Goal: Information Seeking & Learning: Learn about a topic

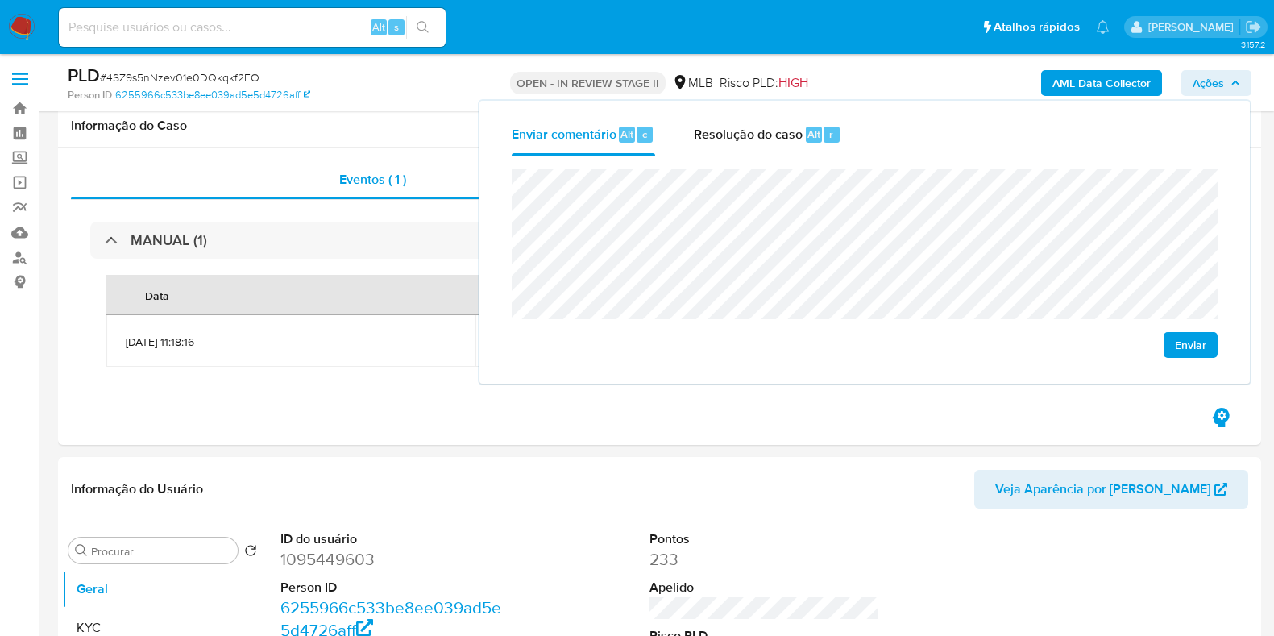
scroll to position [402, 0]
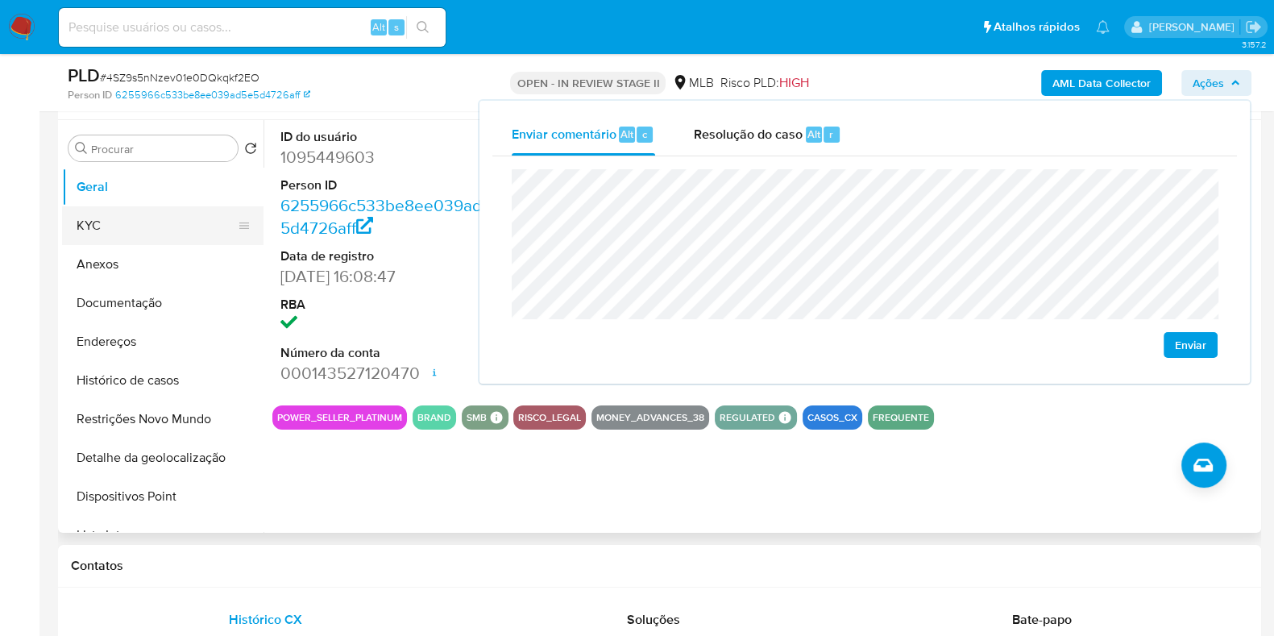
click at [150, 211] on button "KYC" at bounding box center [156, 225] width 188 height 39
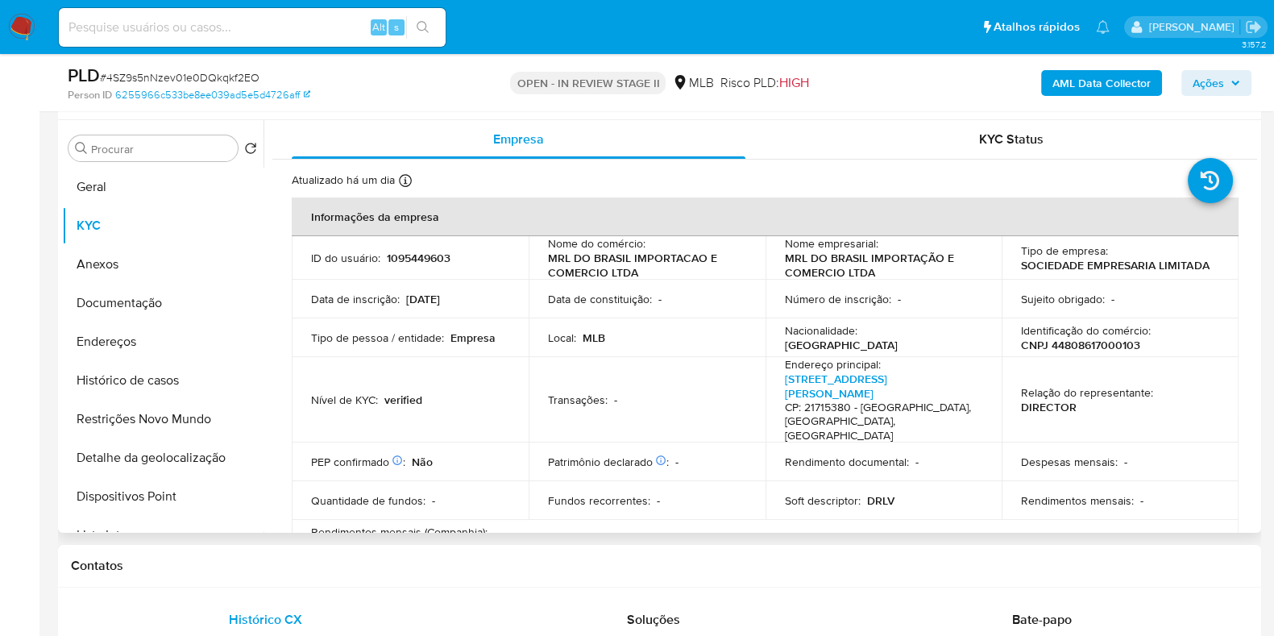
click at [1116, 344] on p "CNPJ 44808617000103" at bounding box center [1080, 345] width 119 height 14
copy p "44808617000103"
click at [1208, 73] on span "Ações" at bounding box center [1207, 83] width 31 height 26
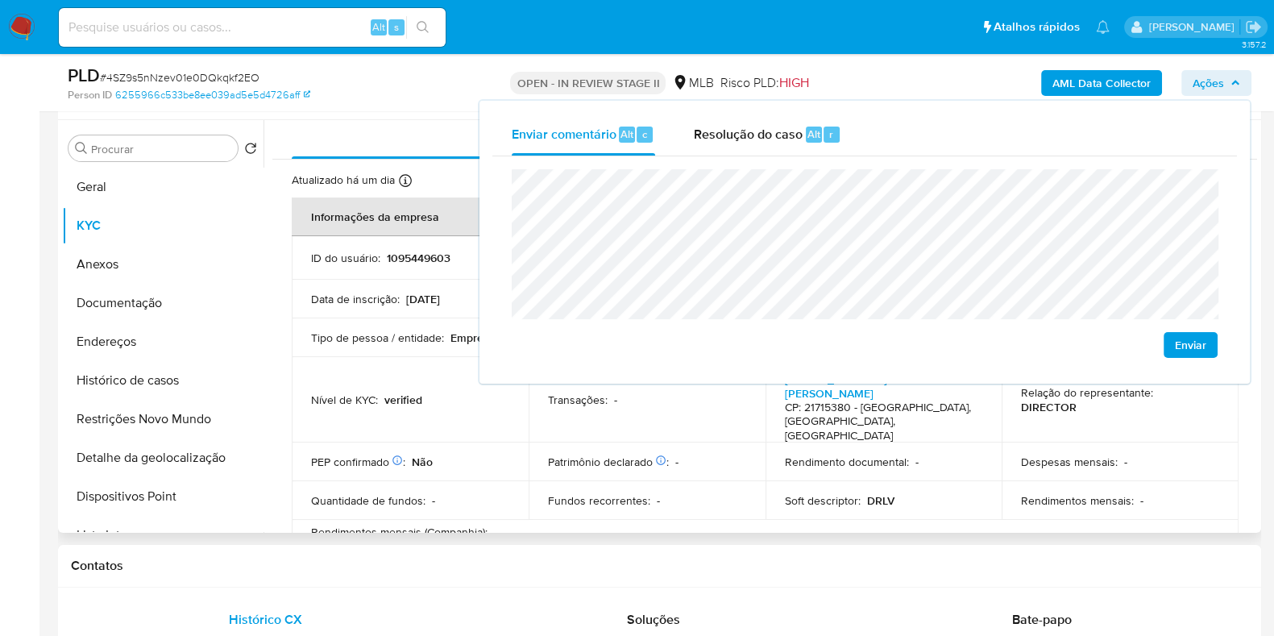
click at [483, 442] on td "PEP confirmado Obtido de listas internas : Não" at bounding box center [410, 461] width 237 height 39
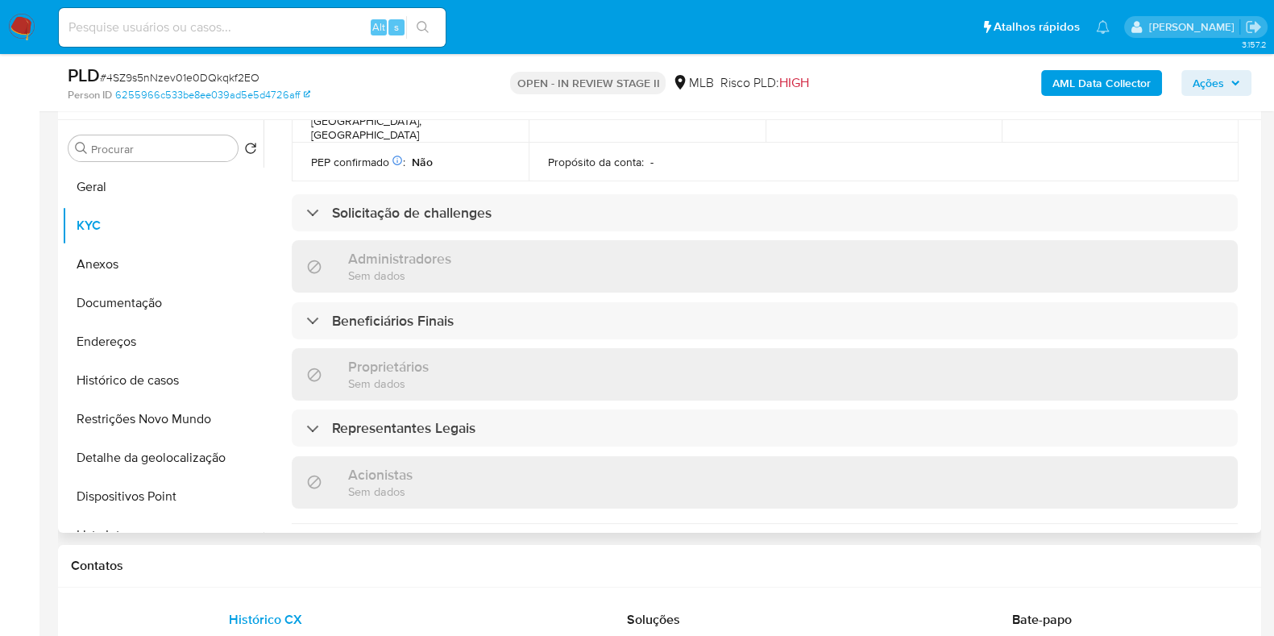
scroll to position [704, 0]
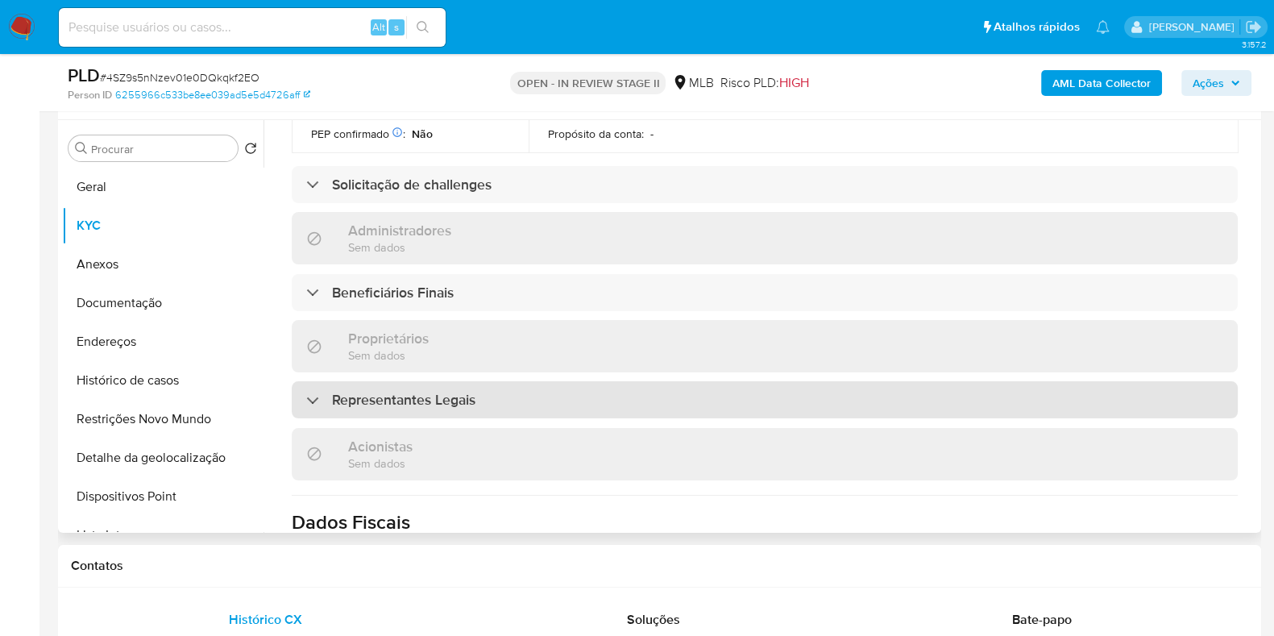
click at [545, 381] on div "Representantes Legais" at bounding box center [765, 399] width 946 height 37
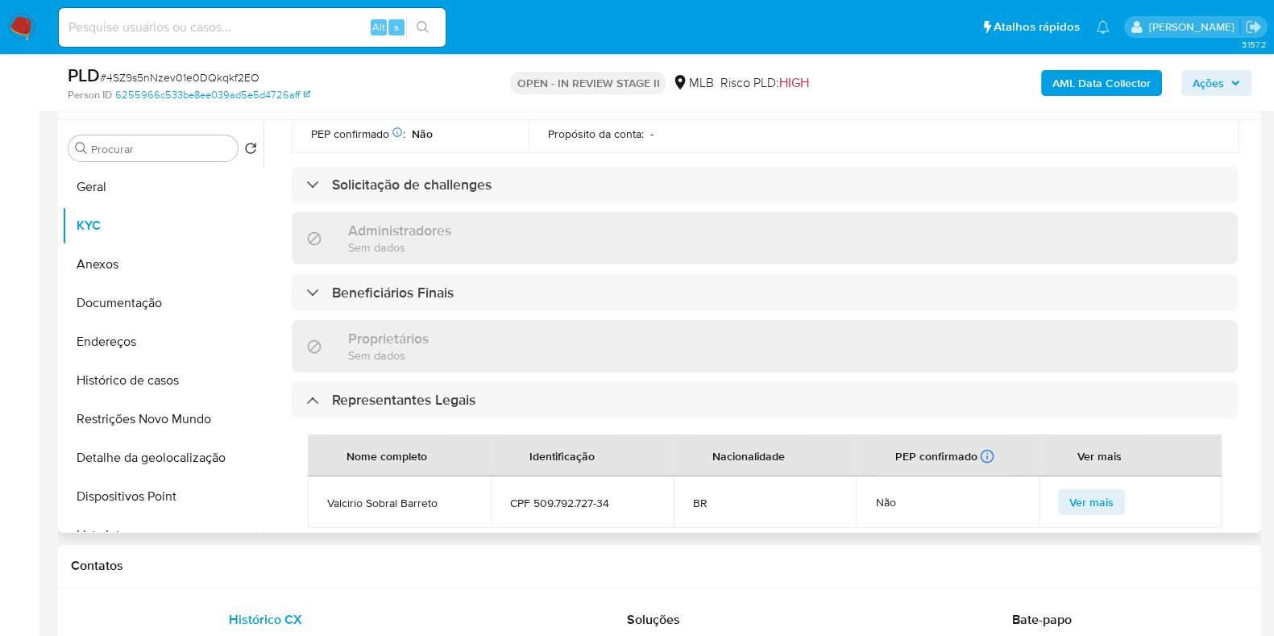
click at [553, 320] on div "Proprietários Sem dados" at bounding box center [765, 346] width 946 height 52
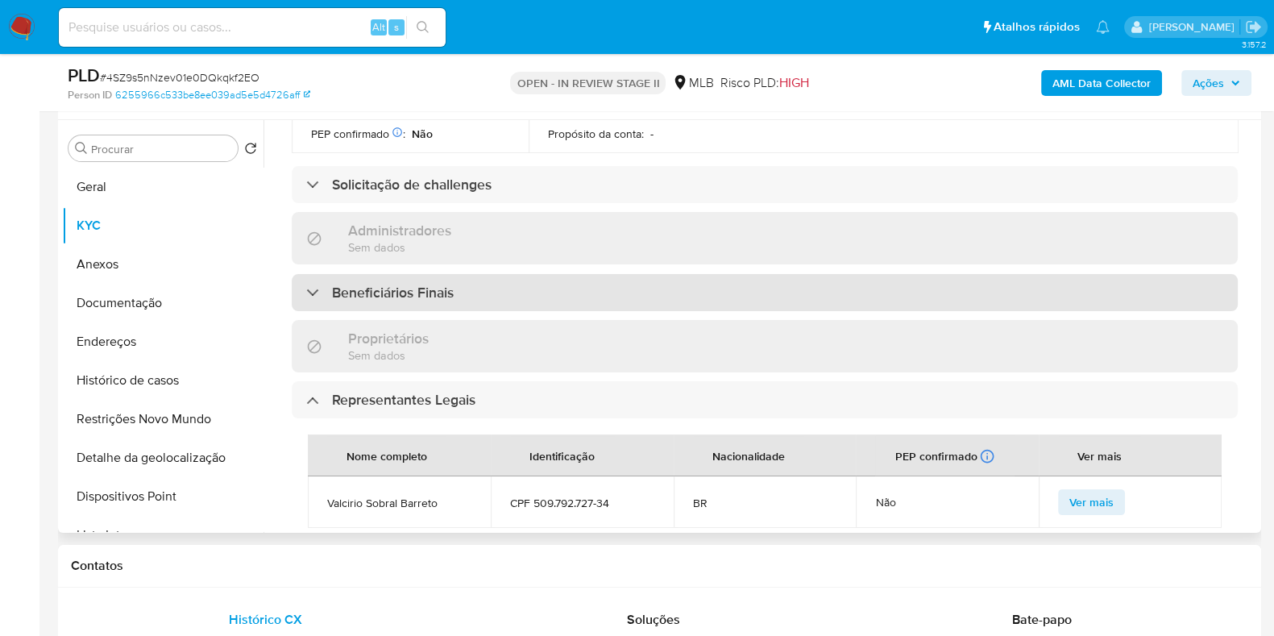
click at [556, 274] on div "Beneficiários Finais" at bounding box center [765, 292] width 946 height 37
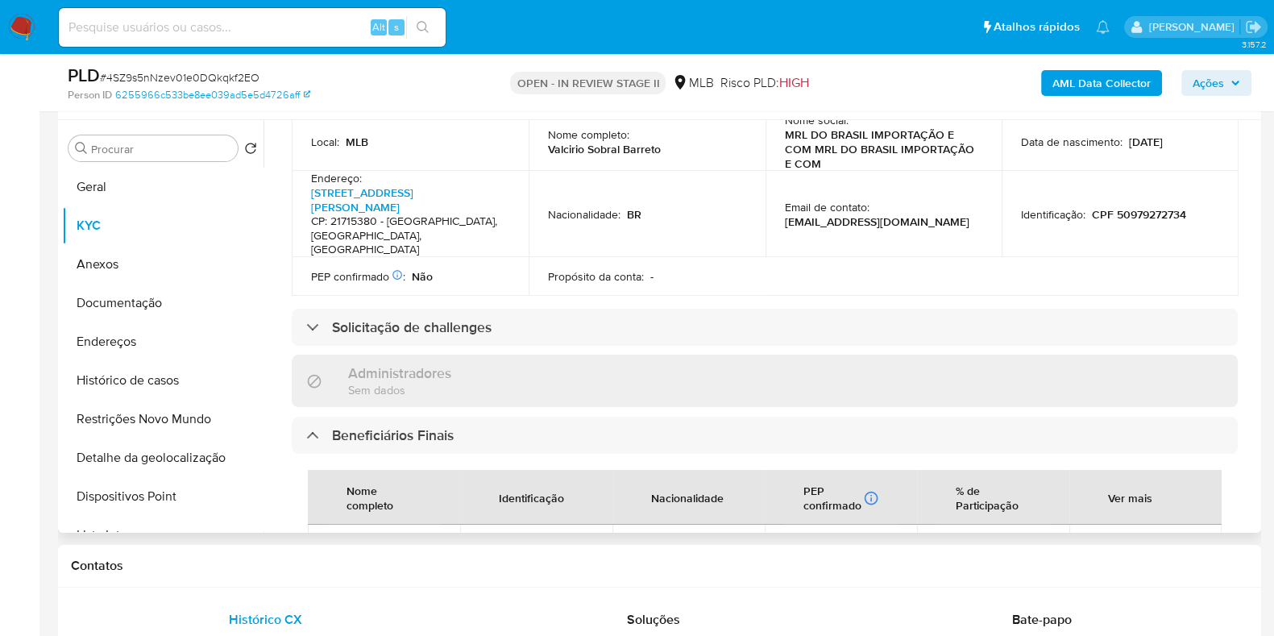
scroll to position [503, 0]
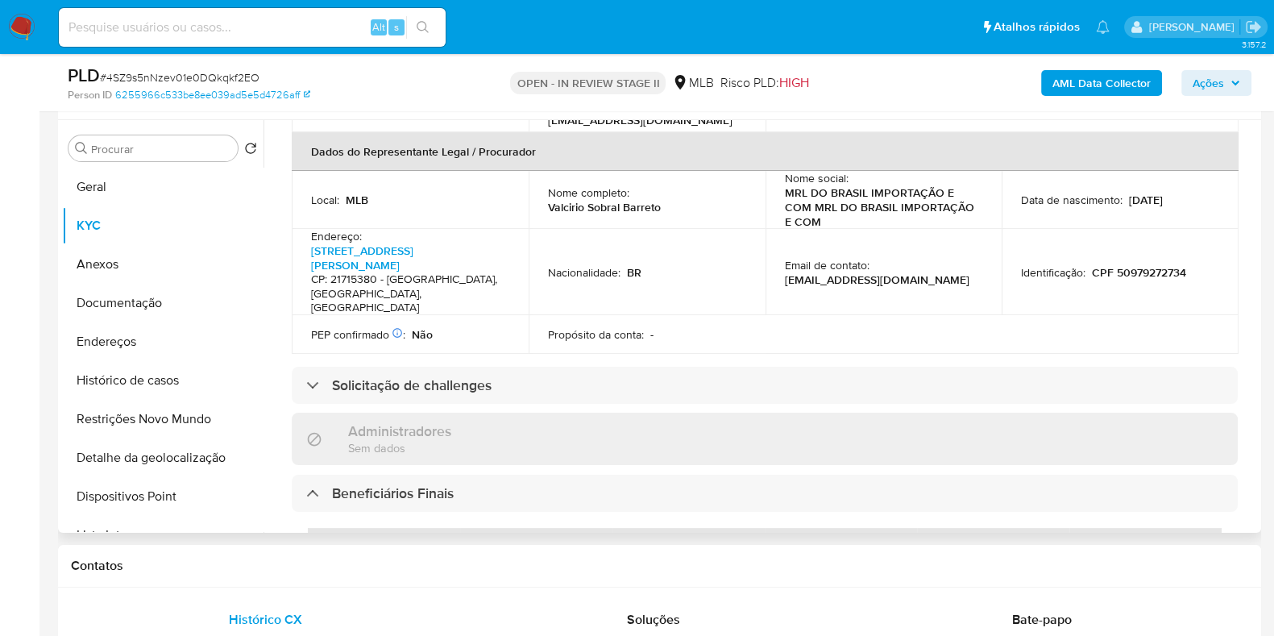
click at [1120, 265] on p "CPF 50979272734" at bounding box center [1138, 272] width 94 height 14
copy p "50979272734"
click at [1194, 86] on span "Ações" at bounding box center [1207, 83] width 31 height 26
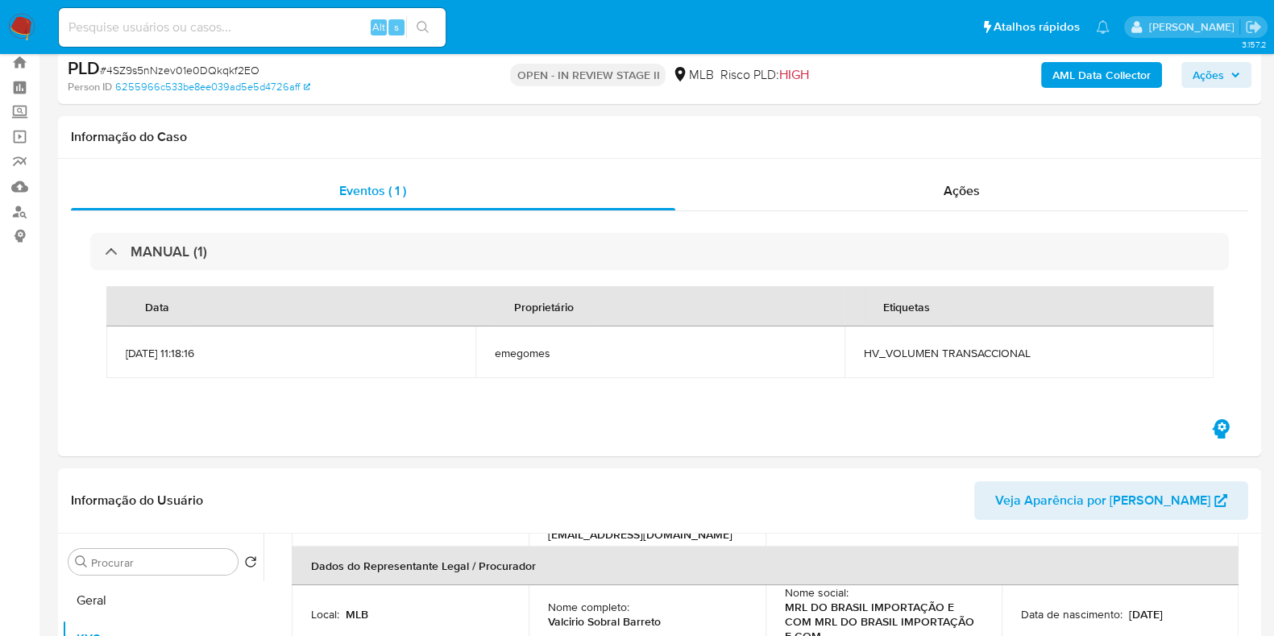
scroll to position [0, 0]
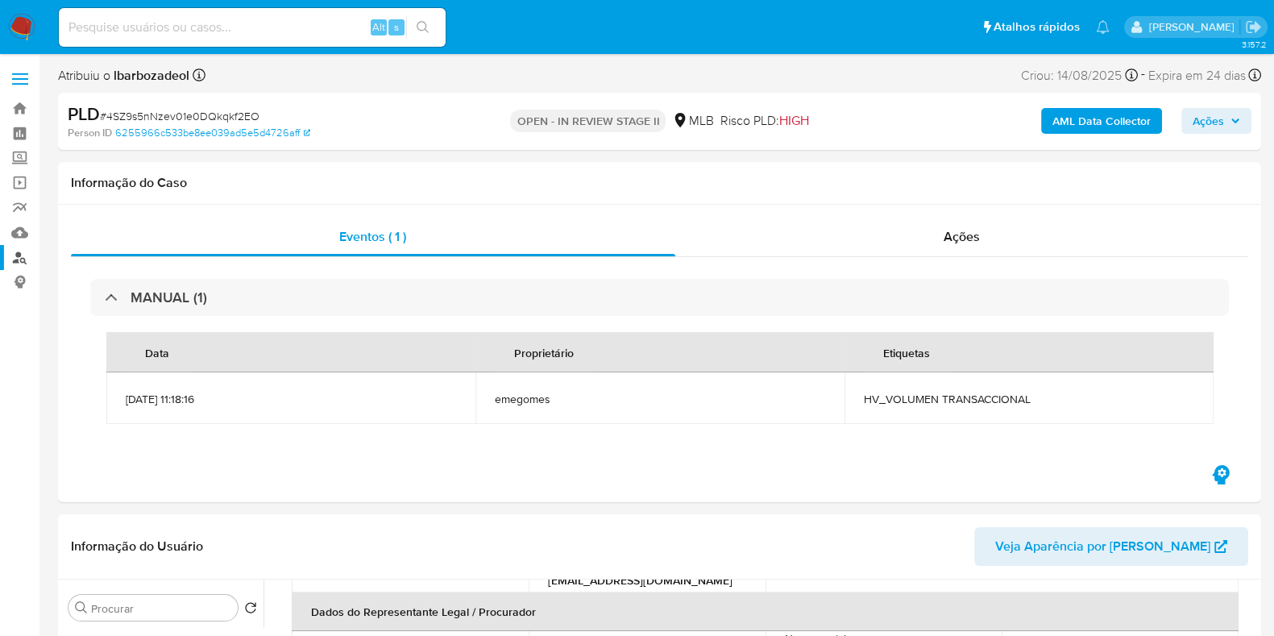
click at [16, 253] on link "Localizador de pessoas" at bounding box center [96, 257] width 192 height 25
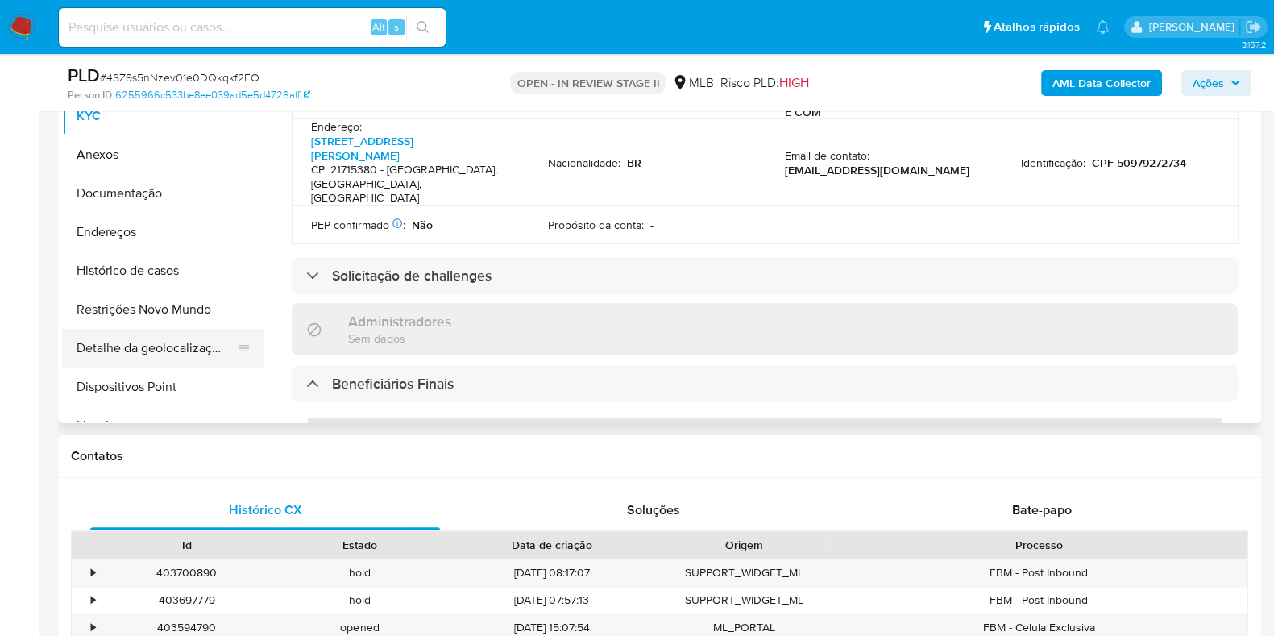
scroll to position [503, 0]
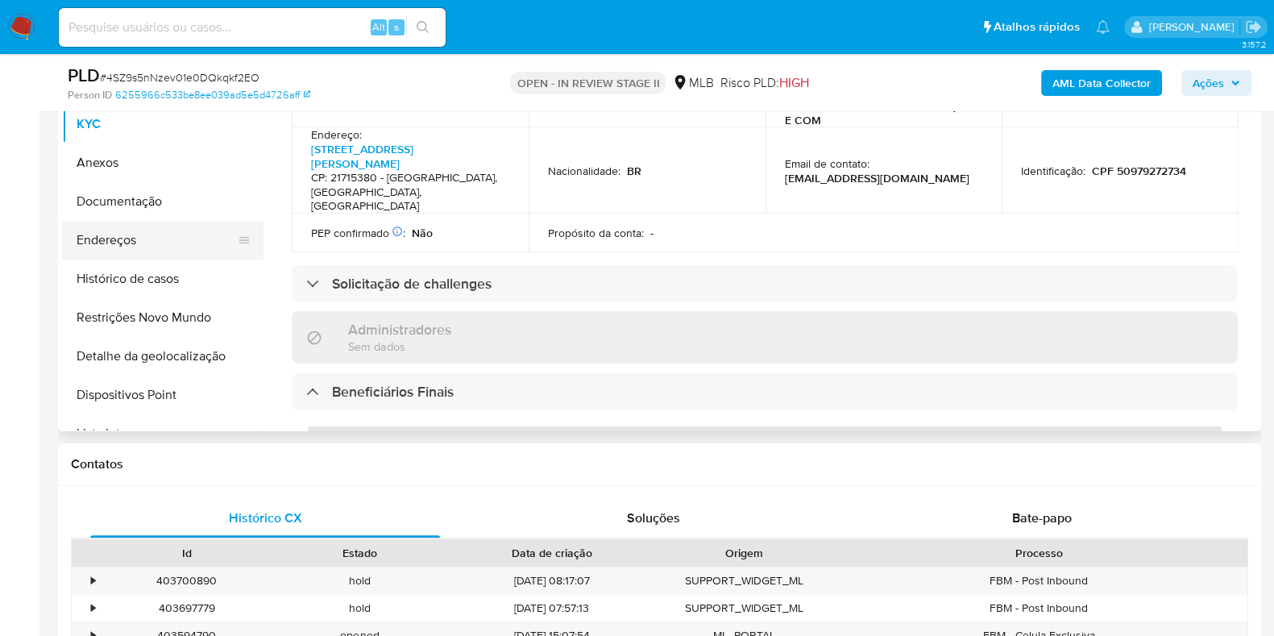
drag, startPoint x: 209, startPoint y: 240, endPoint x: 65, endPoint y: 259, distance: 145.5
click at [207, 240] on button "Endereços" at bounding box center [162, 240] width 201 height 39
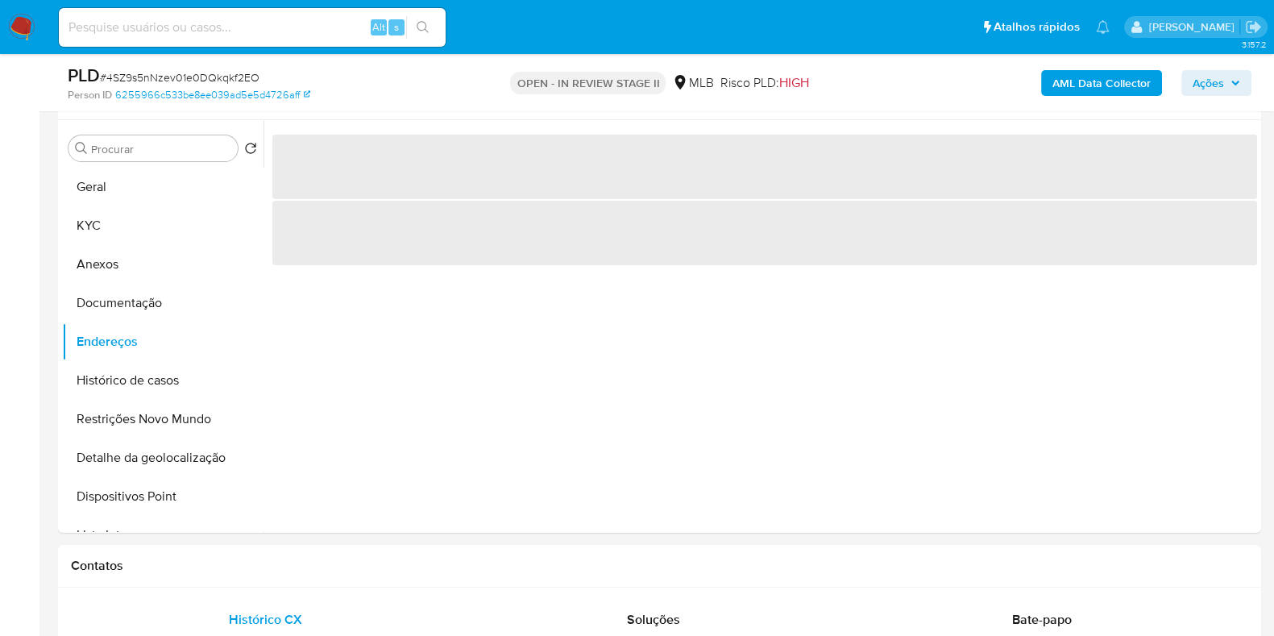
scroll to position [302, 0]
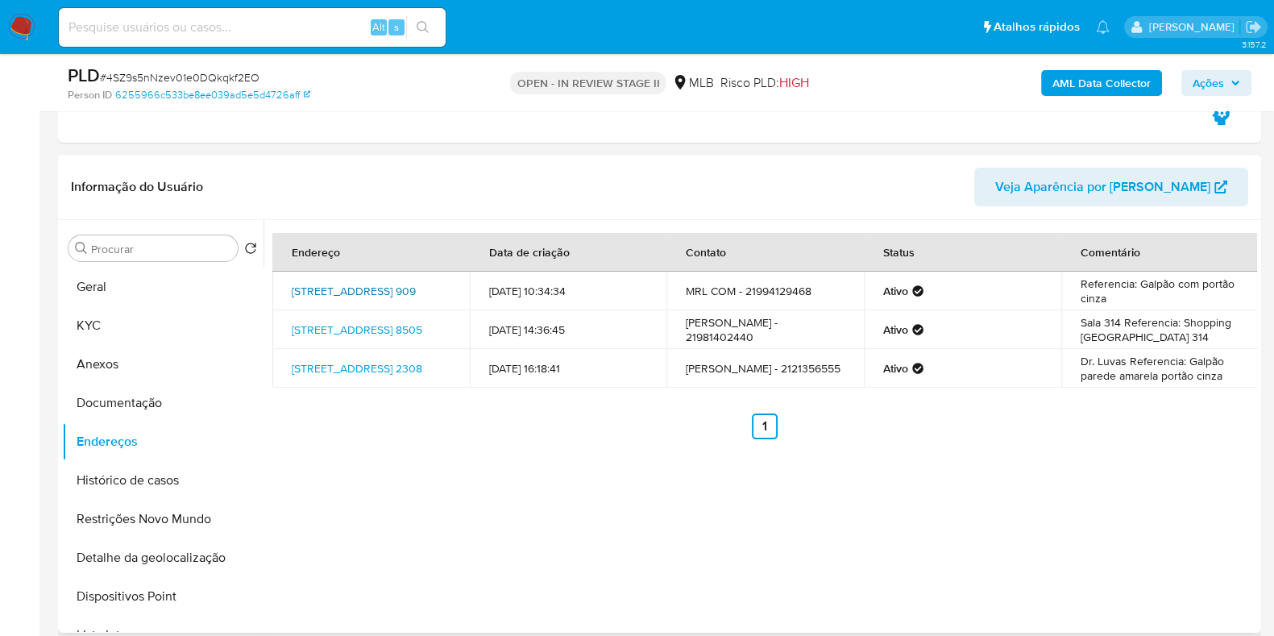
click at [322, 283] on link "[STREET_ADDRESS] 909" at bounding box center [354, 291] width 124 height 16
click at [334, 321] on link "[STREET_ADDRESS] 8505" at bounding box center [357, 329] width 130 height 16
click at [330, 369] on link "[STREET_ADDRESS] 2308" at bounding box center [357, 368] width 130 height 16
click at [172, 392] on button "Documentação" at bounding box center [156, 402] width 188 height 39
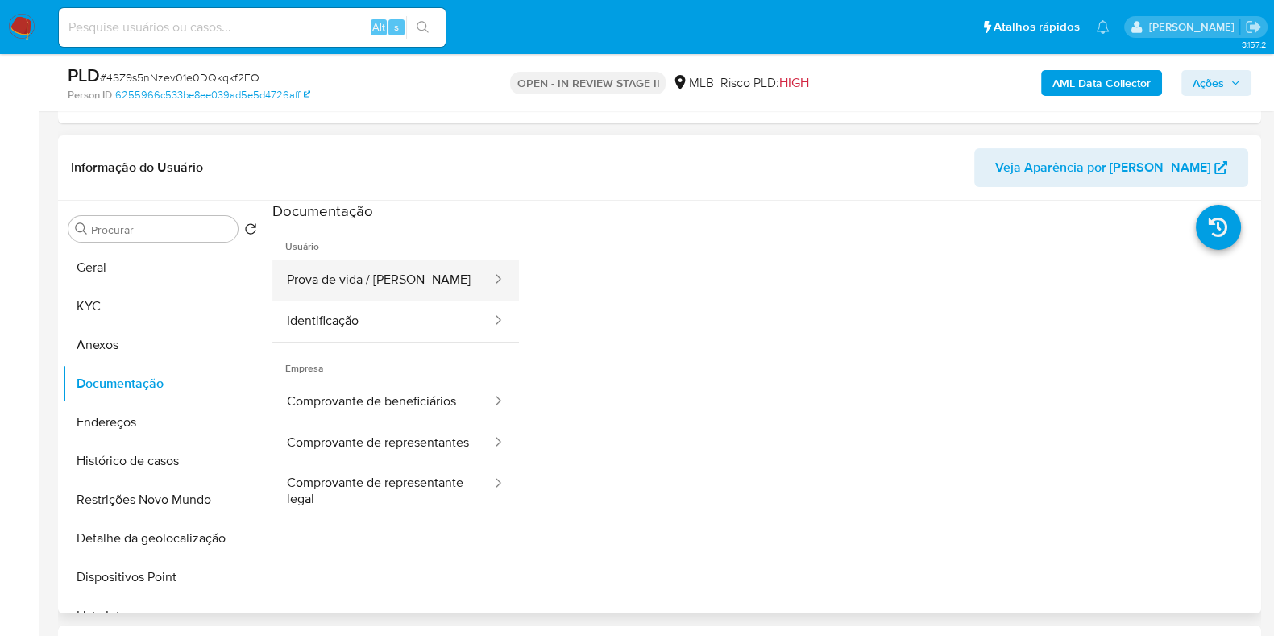
click at [391, 292] on button "Prova de vida / [PERSON_NAME]" at bounding box center [382, 279] width 221 height 41
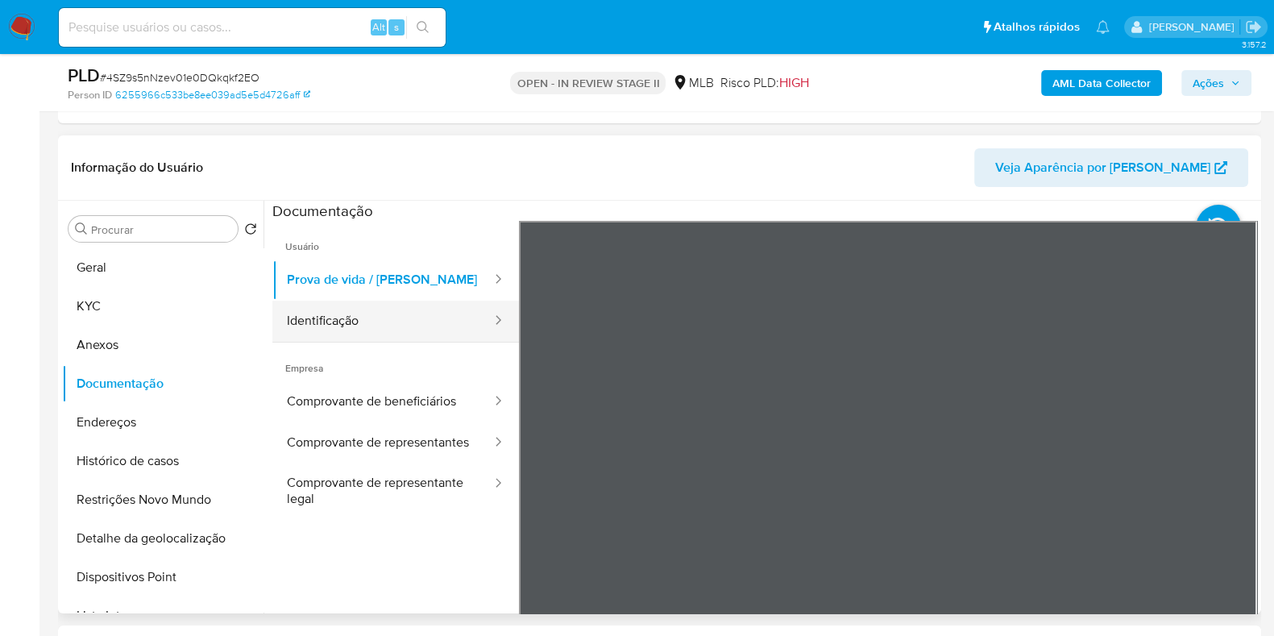
click at [379, 320] on button "Identificação" at bounding box center [382, 320] width 221 height 41
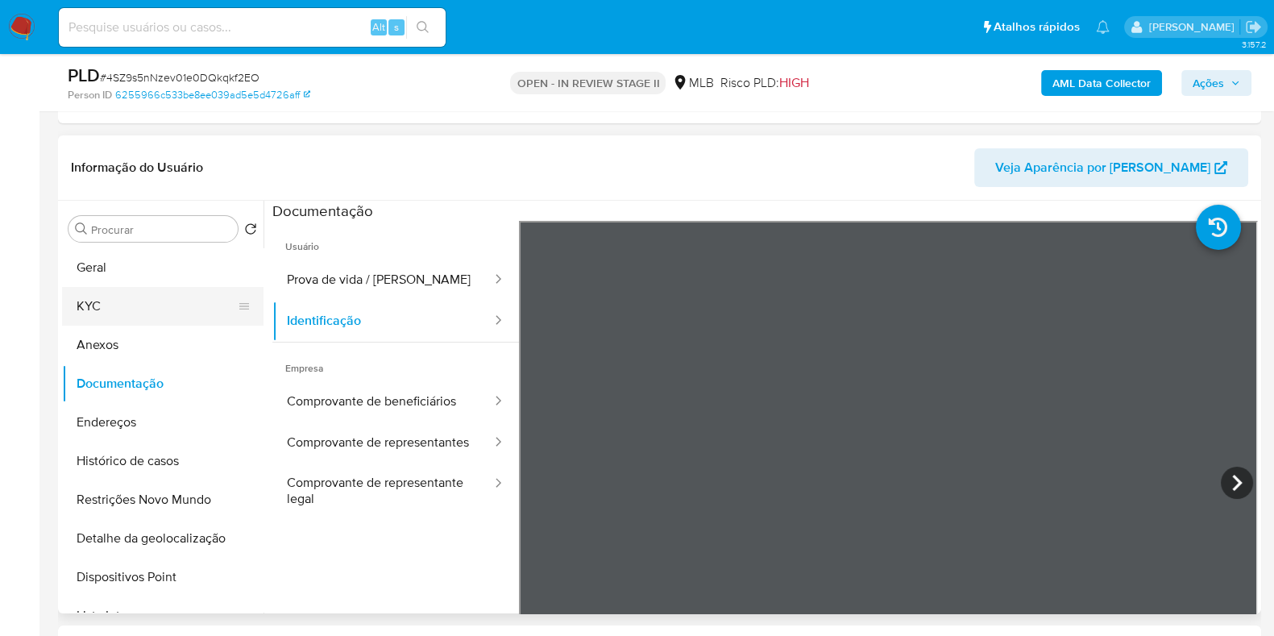
click at [78, 300] on button "KYC" at bounding box center [156, 306] width 188 height 39
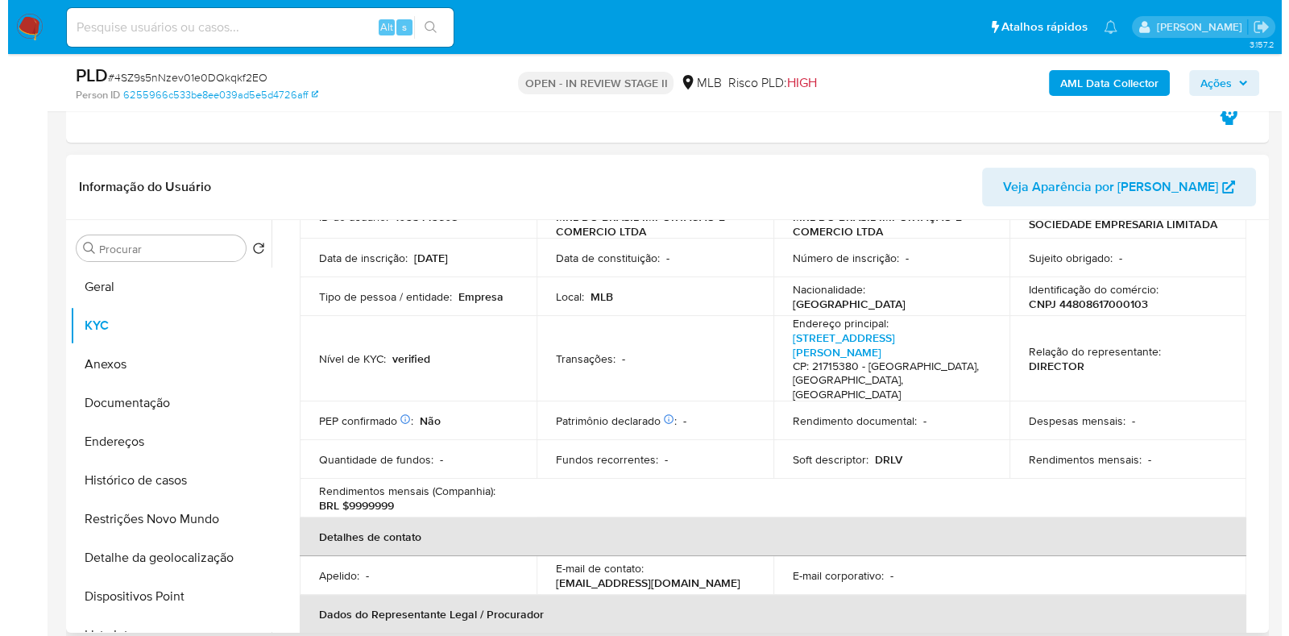
scroll to position [100, 0]
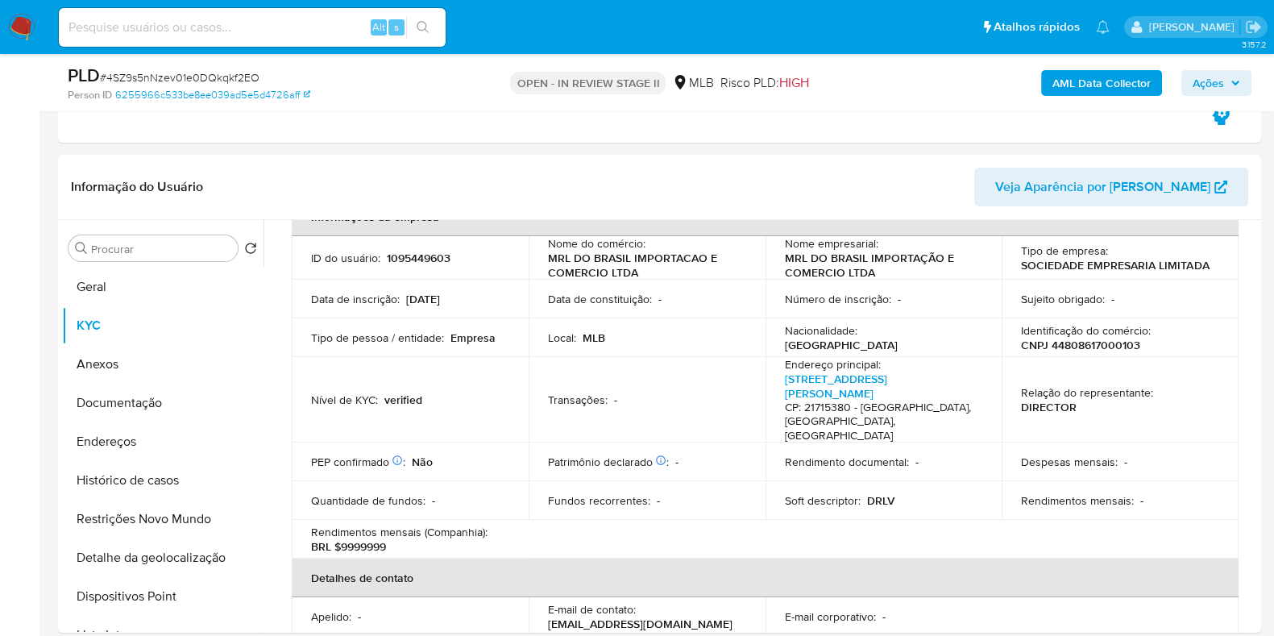
click at [1141, 81] on b "AML Data Collector" at bounding box center [1101, 83] width 98 height 26
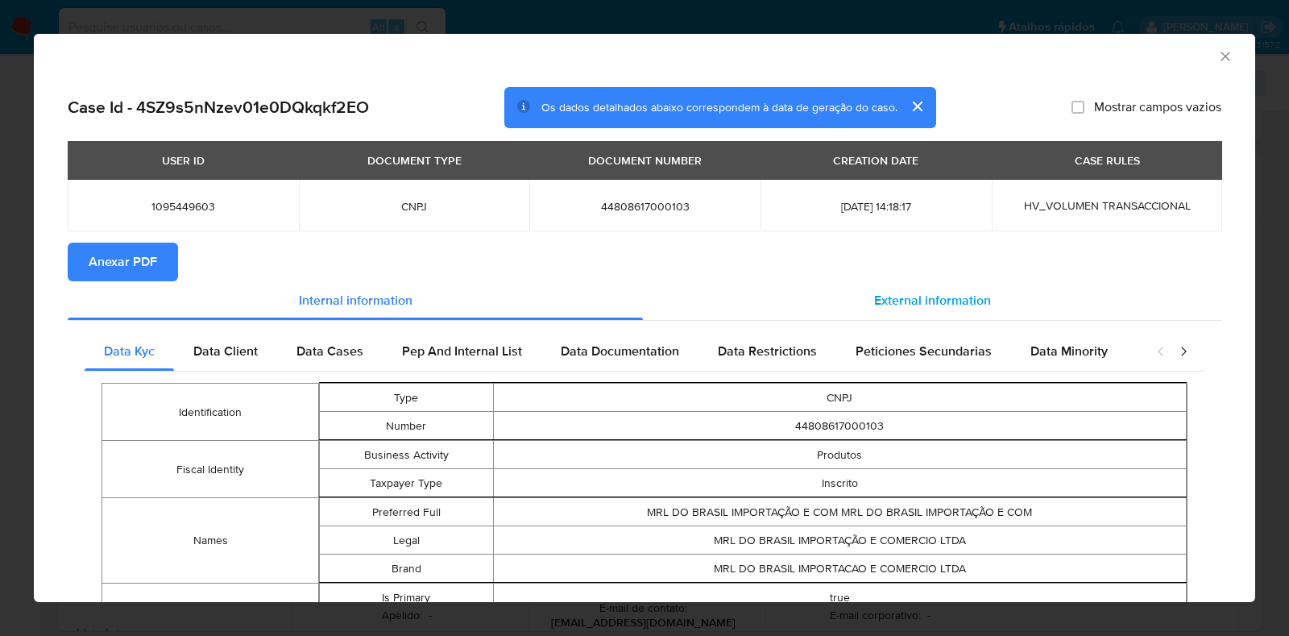
click at [839, 312] on div "External information" at bounding box center [932, 300] width 578 height 39
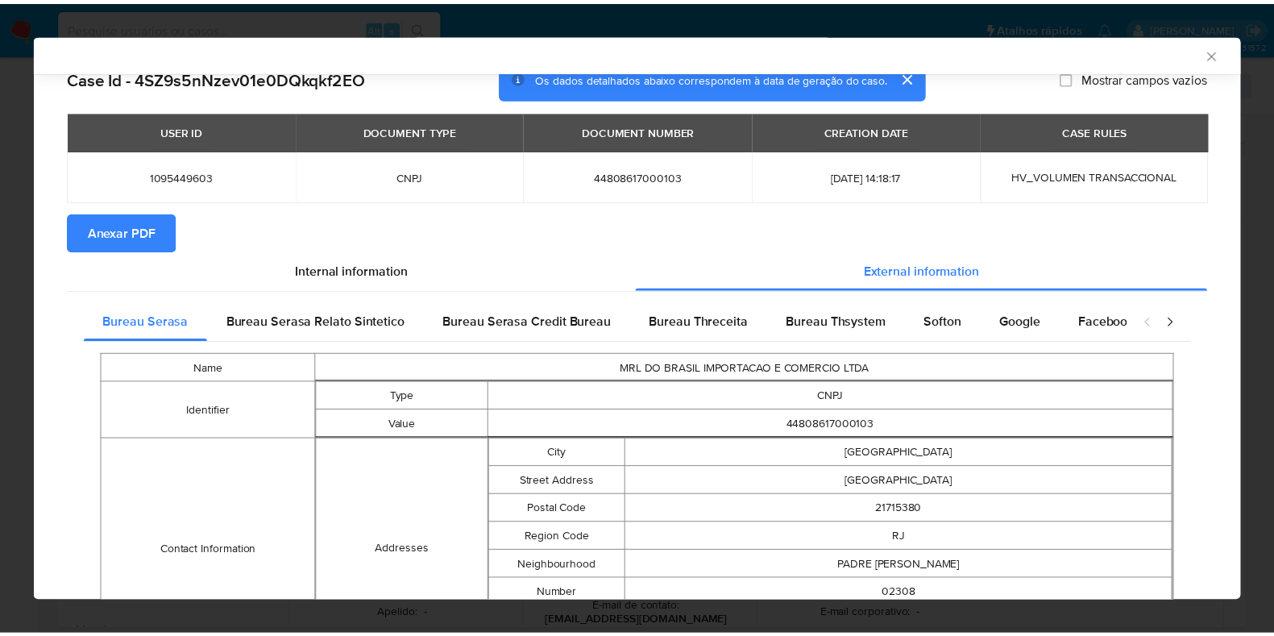
scroll to position [627, 0]
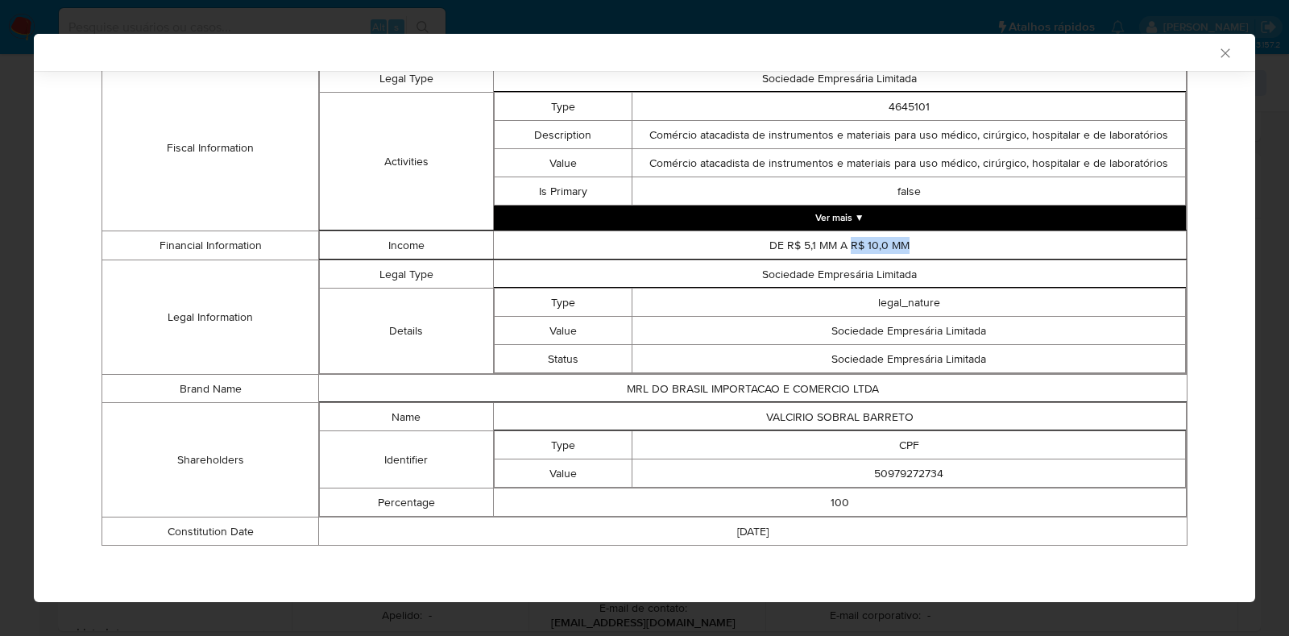
drag, startPoint x: 917, startPoint y: 242, endPoint x: 843, endPoint y: 244, distance: 74.9
click at [843, 244] on td "DE R$ 5,1 MM A R$ 10,0 MM" at bounding box center [840, 245] width 694 height 28
copy td "R$ 10,0 MM"
click at [1220, 51] on icon "Fechar a janela" at bounding box center [1224, 52] width 9 height 9
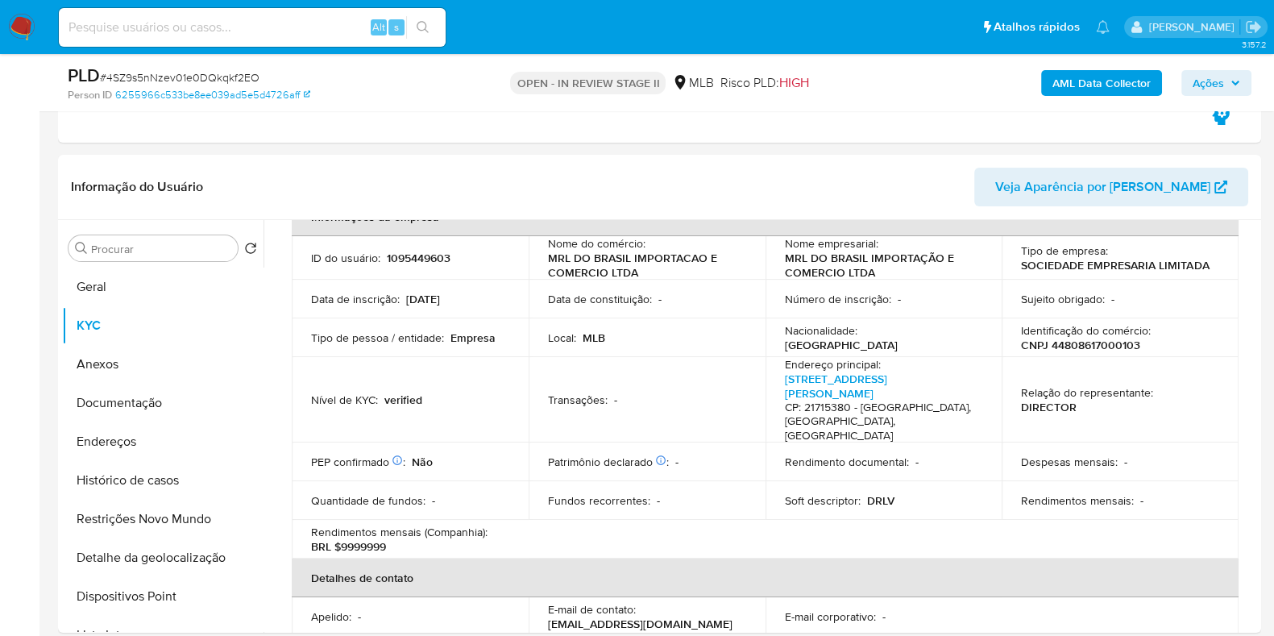
click at [1213, 85] on span "Ações" at bounding box center [1207, 83] width 31 height 26
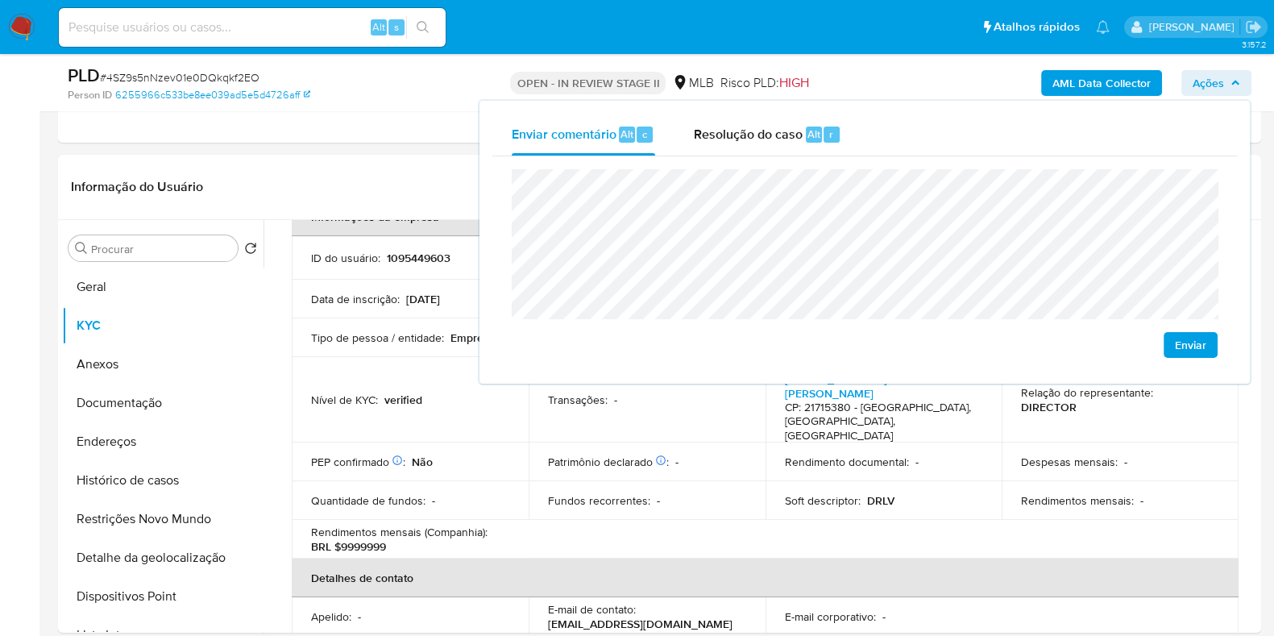
click at [0, 0] on lt-span "econômica" at bounding box center [0, 0] width 0 height 0
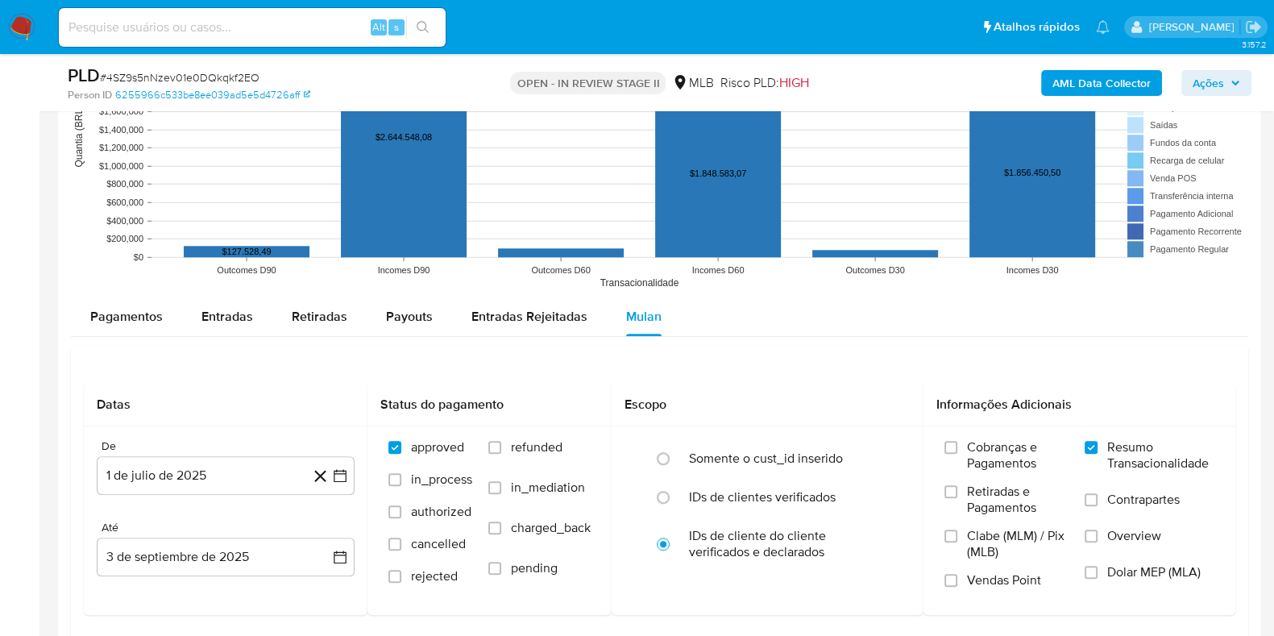
click at [205, 320] on span "Entradas" at bounding box center [227, 316] width 52 height 19
select select "10"
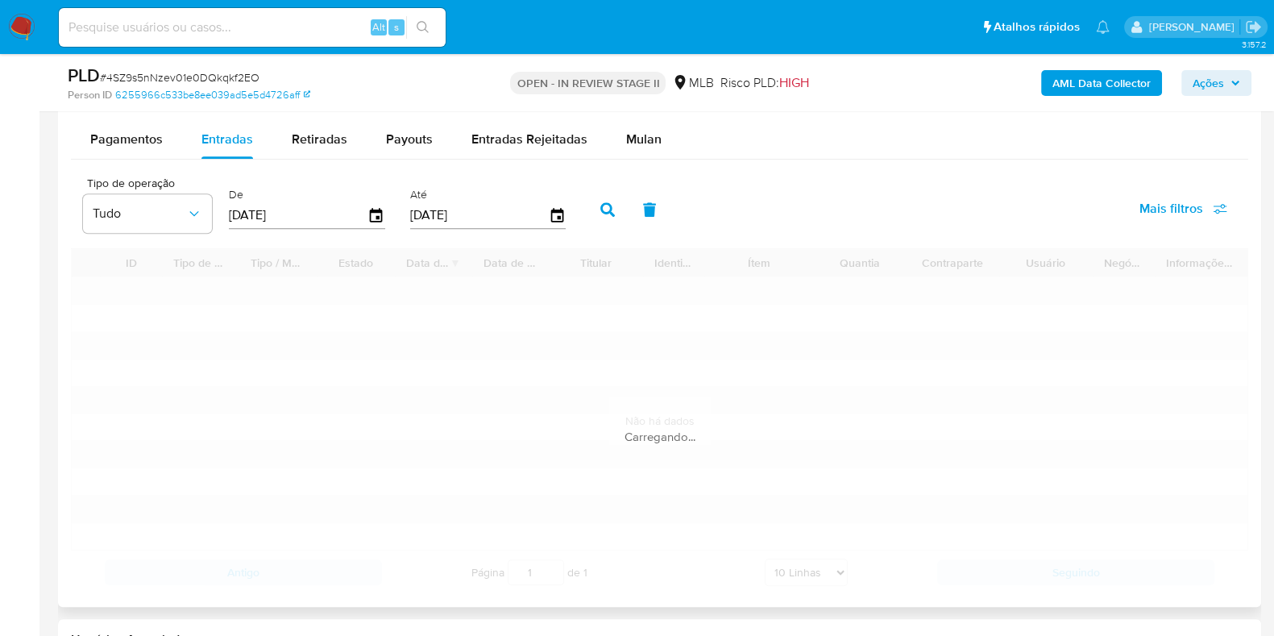
scroll to position [1913, 0]
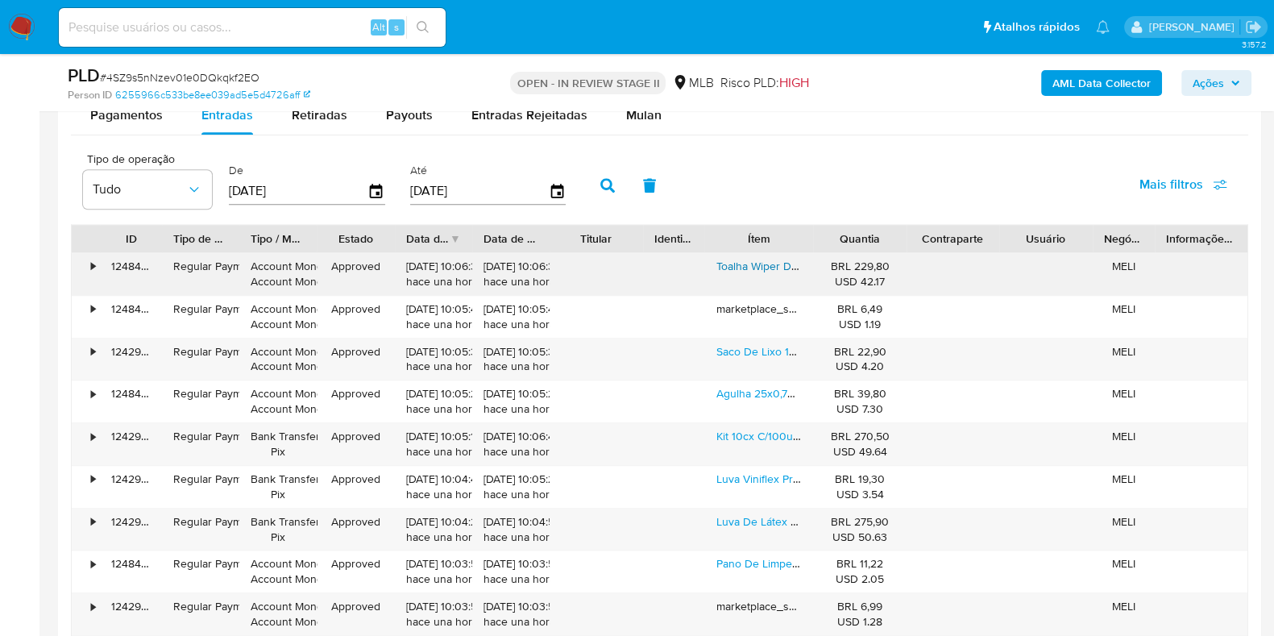
click at [778, 263] on link "Toalha Wiper Descartável Pet Para Banho E Tosa Tw4580 Inoven" at bounding box center [876, 266] width 321 height 16
click at [756, 350] on link "Saco De Lixo 100un Preto 60l Econômico Marca Dr. Luvas" at bounding box center [860, 351] width 289 height 16
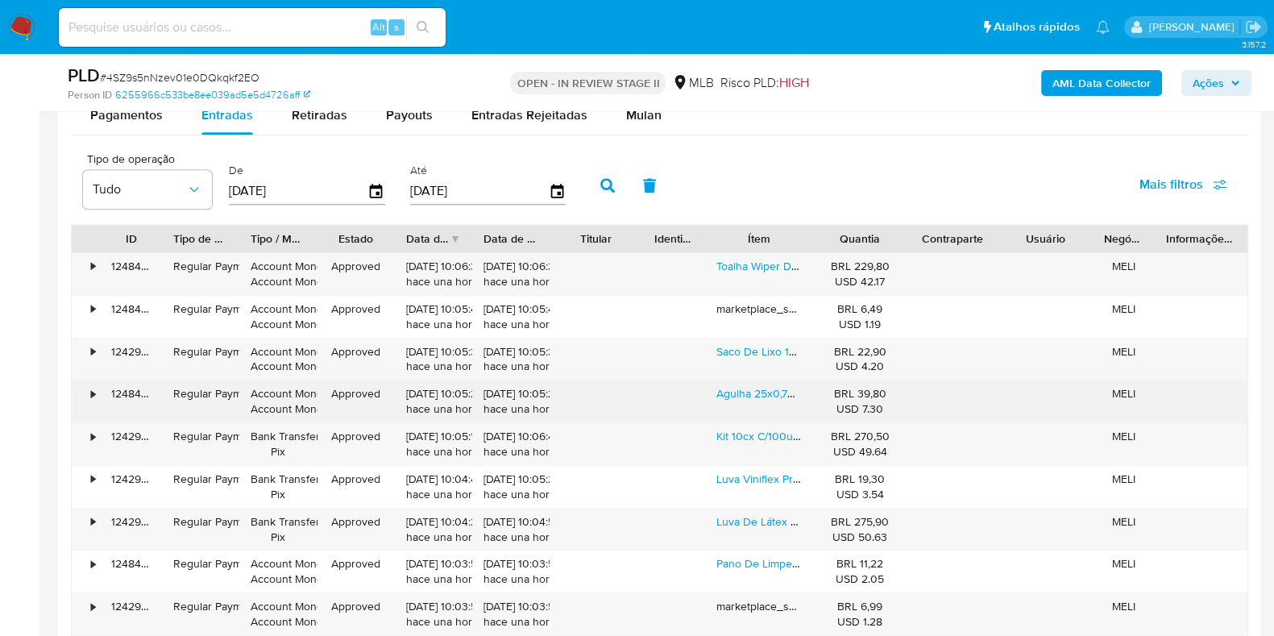
click at [756, 399] on link "Agulha 25x0,70 22g Descartavel Esteril Hipodermica 100 Unids" at bounding box center [874, 393] width 317 height 16
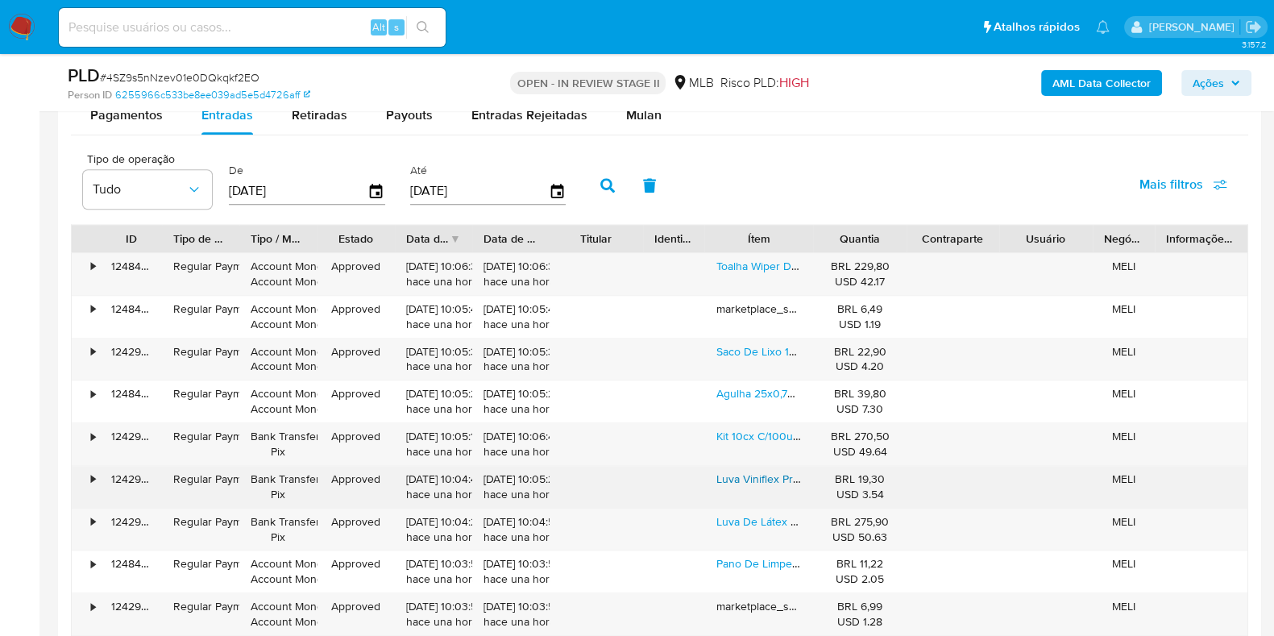
click at [749, 477] on link "Luva Viniflex Preta Tpe Descartável Vabene Tamanho G Cartucho 1 X 100 Unidades" at bounding box center [923, 478] width 415 height 16
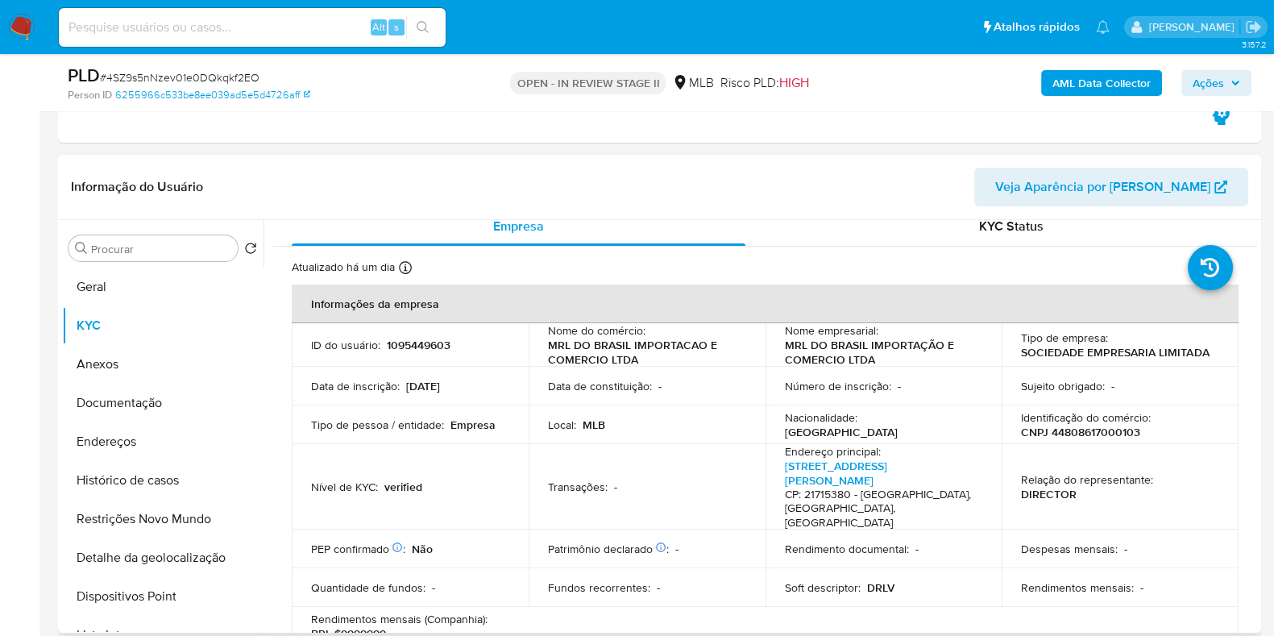
scroll to position [10, 0]
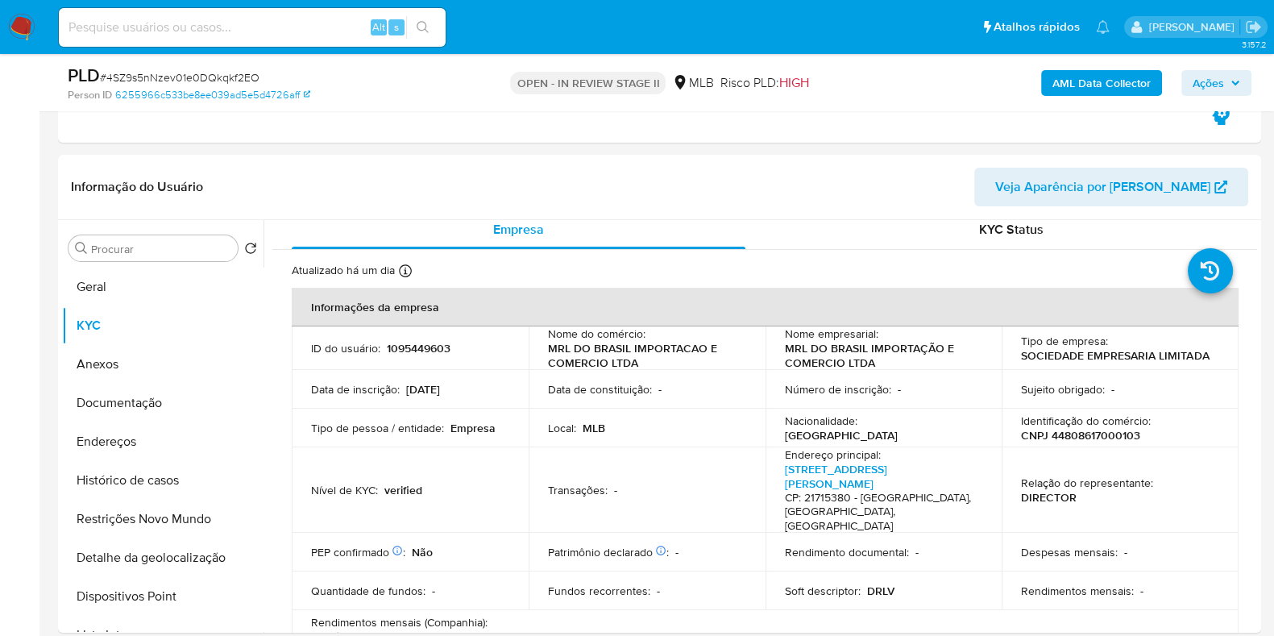
click at [1204, 86] on span "Ações" at bounding box center [1207, 83] width 31 height 26
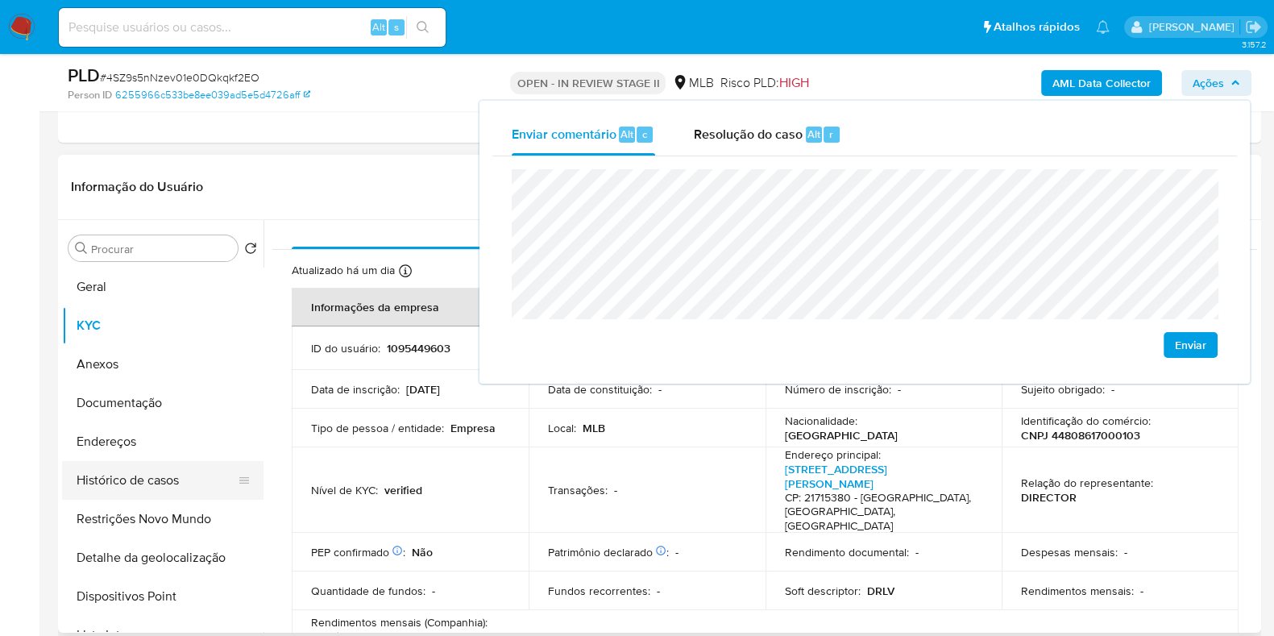
click at [162, 477] on button "Histórico de casos" at bounding box center [156, 480] width 188 height 39
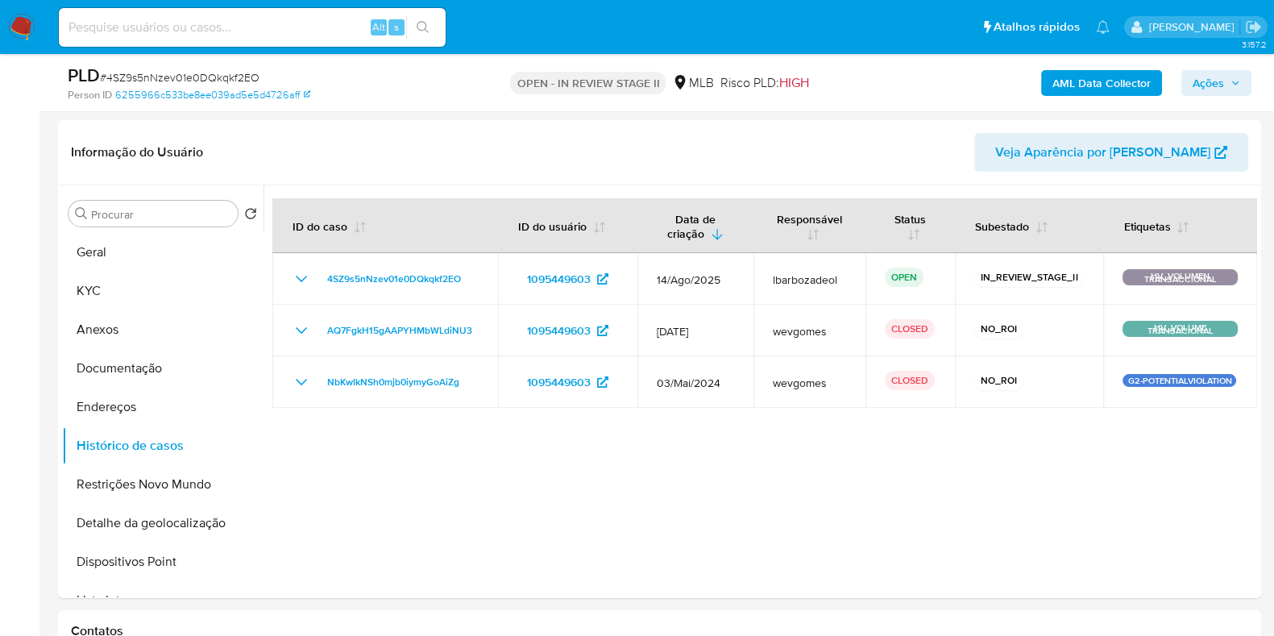
scroll to position [320, 0]
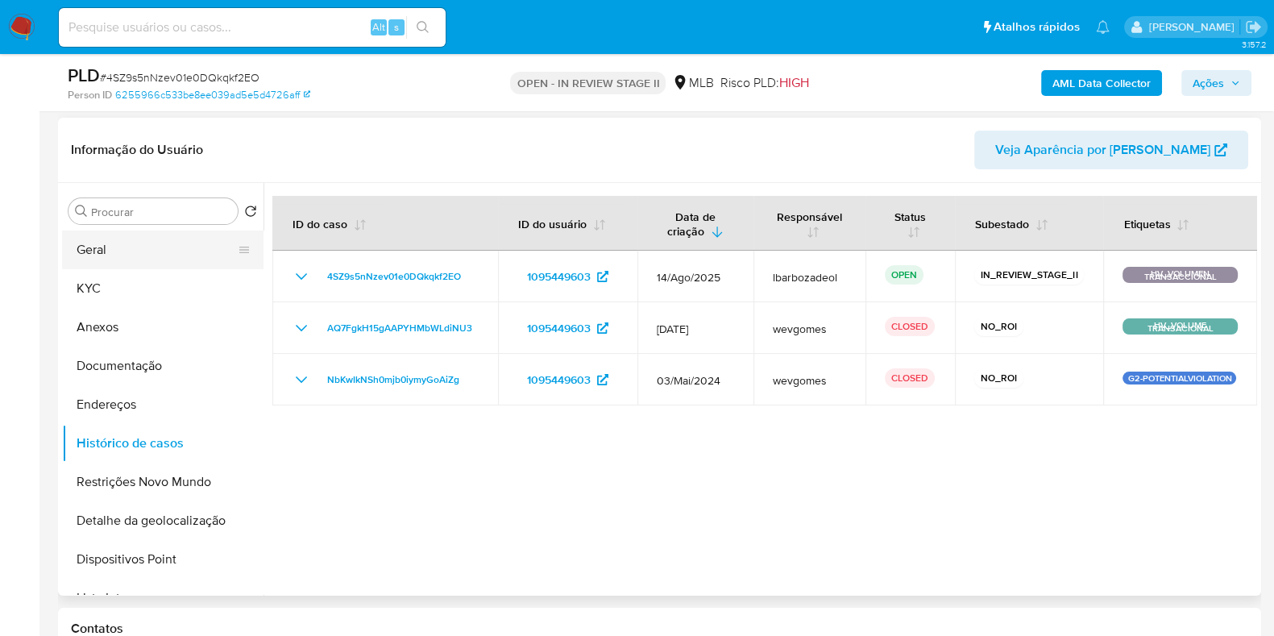
click at [133, 245] on button "Geral" at bounding box center [156, 249] width 188 height 39
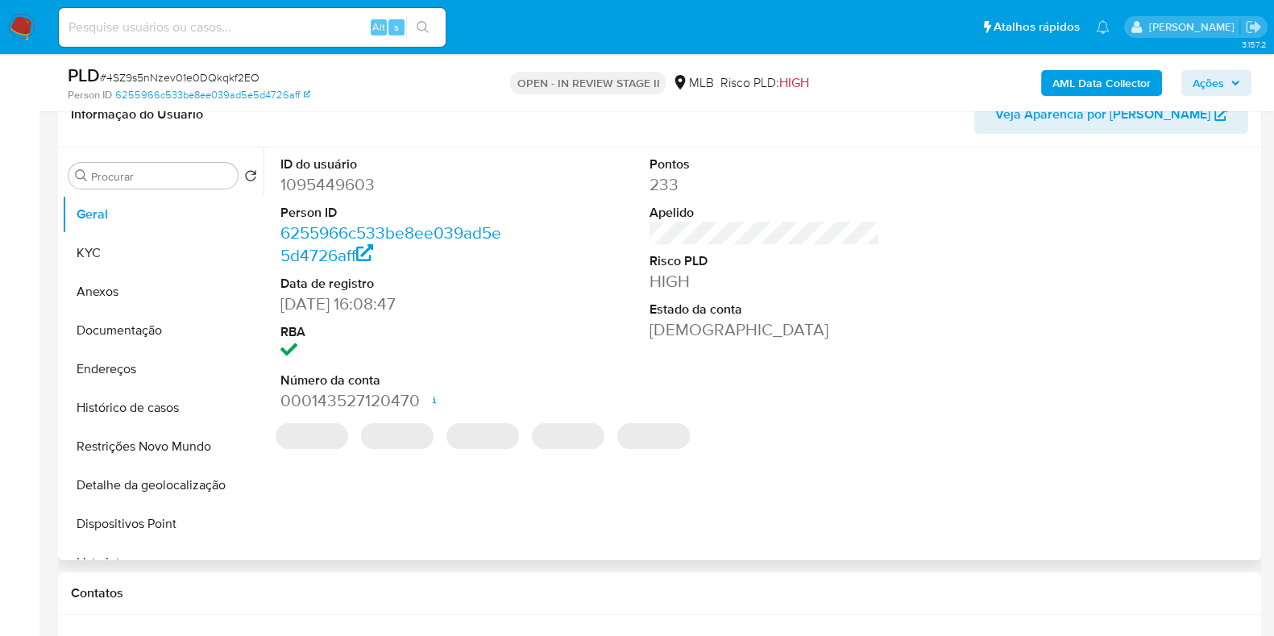
scroll to position [420, 0]
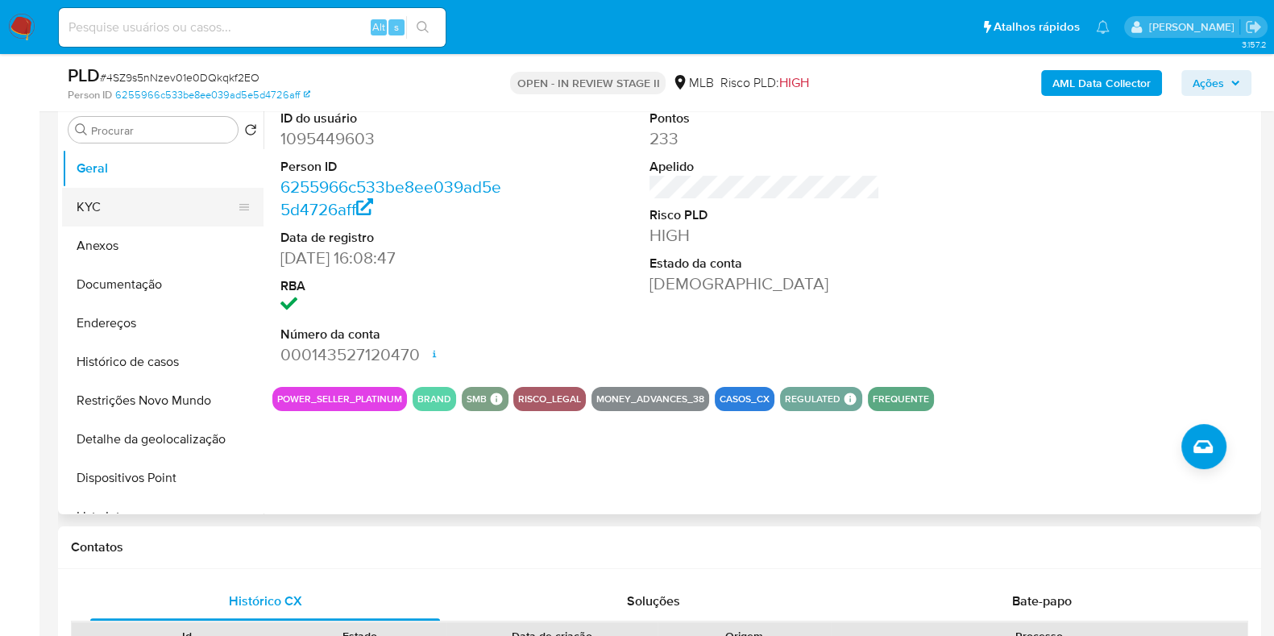
click at [155, 200] on button "KYC" at bounding box center [156, 207] width 188 height 39
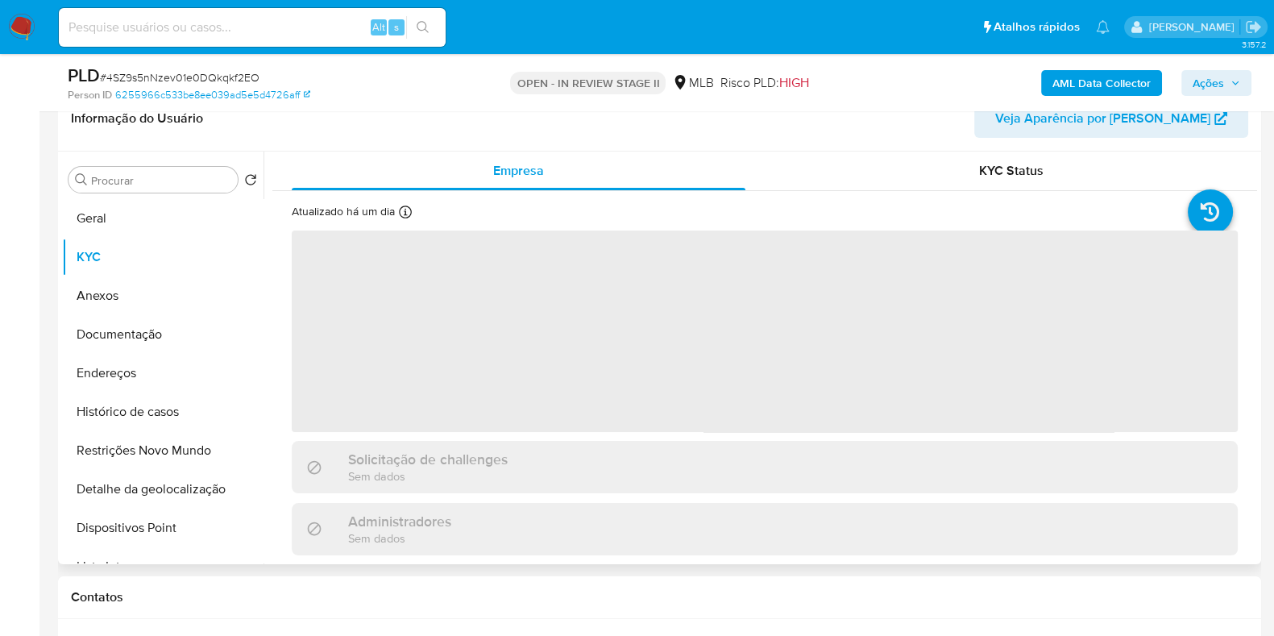
scroll to position [320, 0]
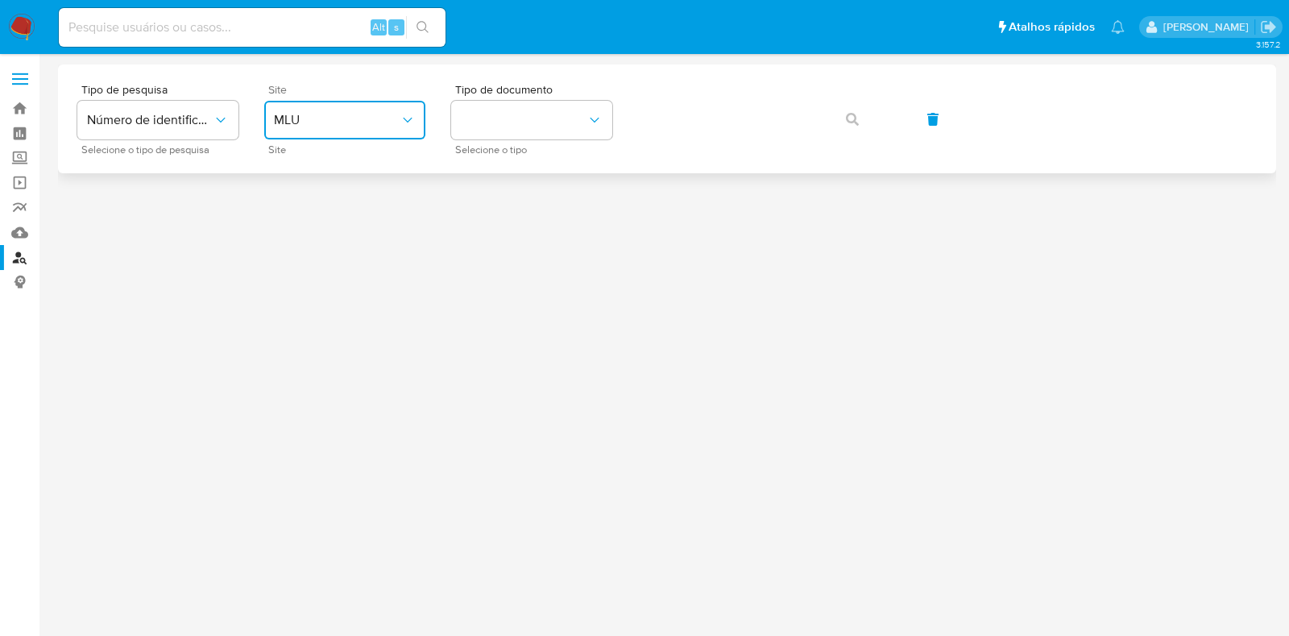
click at [403, 126] on icon "site_id" at bounding box center [408, 120] width 16 height 16
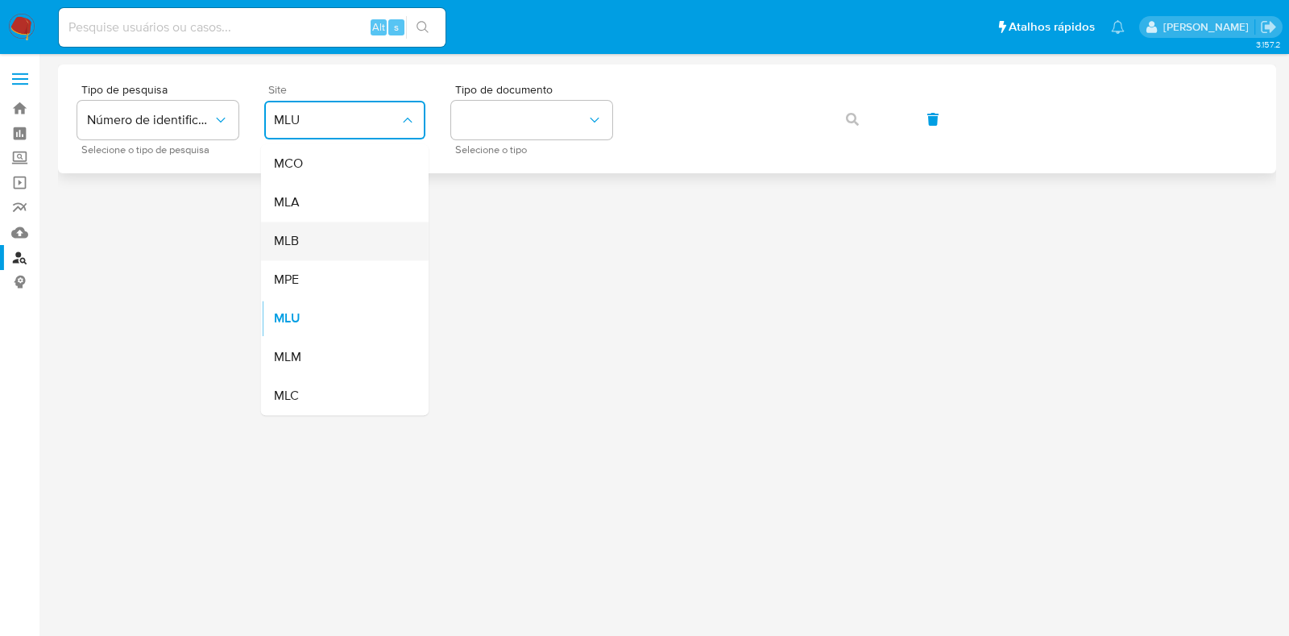
click at [362, 247] on div "MLB" at bounding box center [340, 241] width 132 height 39
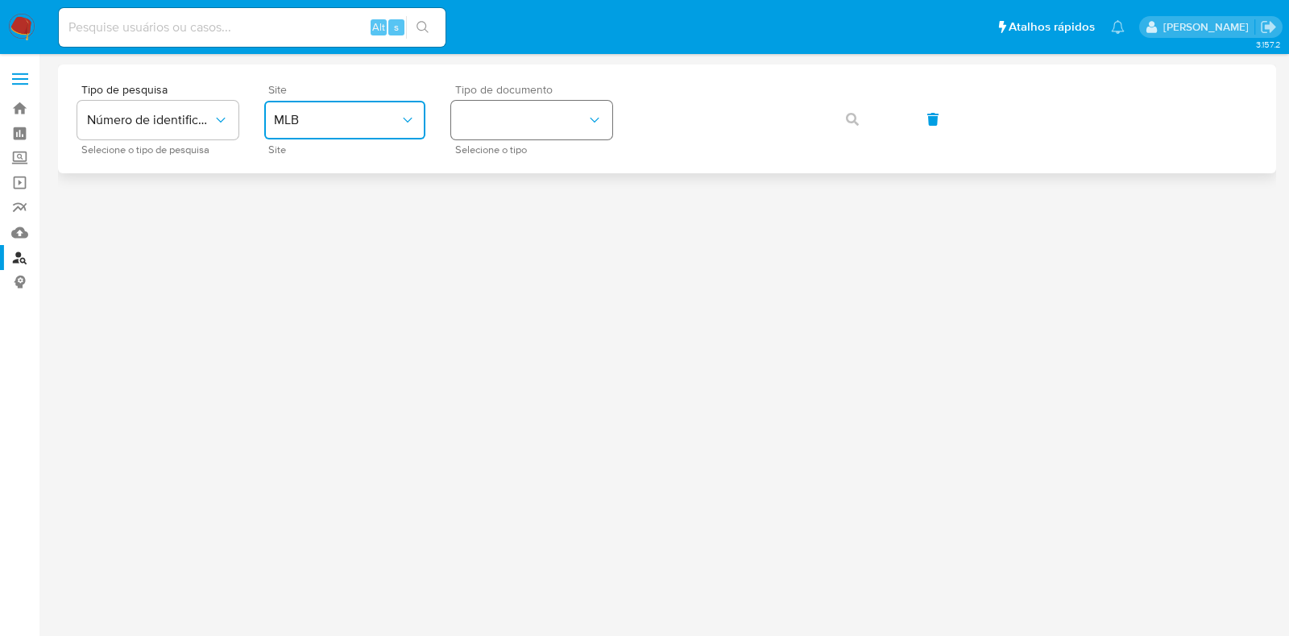
click at [506, 114] on button "identificationType" at bounding box center [531, 120] width 161 height 39
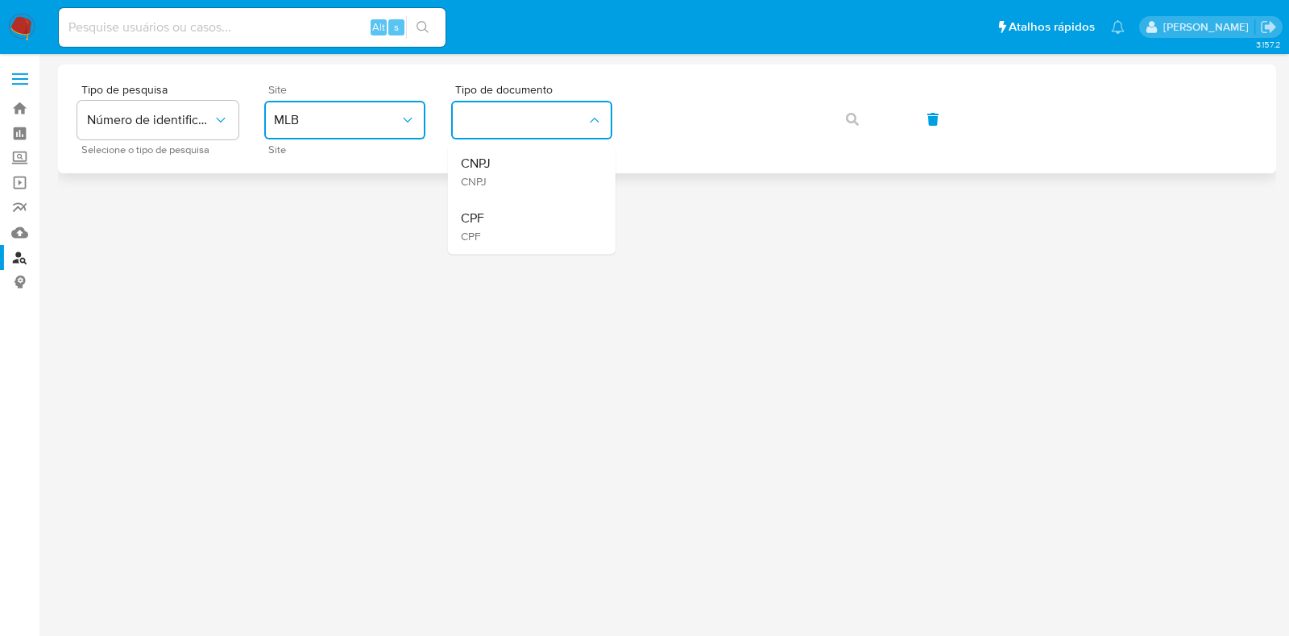
drag, startPoint x: 555, startPoint y: 214, endPoint x: 639, endPoint y: 147, distance: 107.7
click at [556, 215] on div "CPF CPF" at bounding box center [527, 226] width 132 height 55
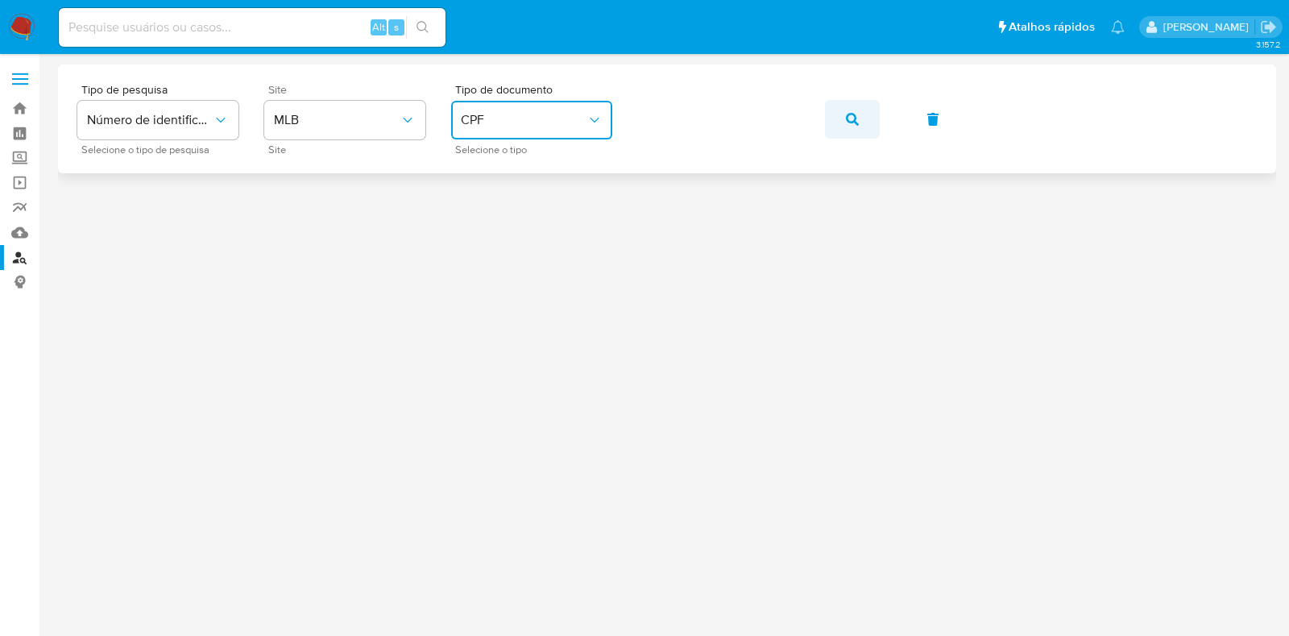
click at [852, 126] on span "button" at bounding box center [852, 118] width 13 height 35
